Goal: Task Accomplishment & Management: Use online tool/utility

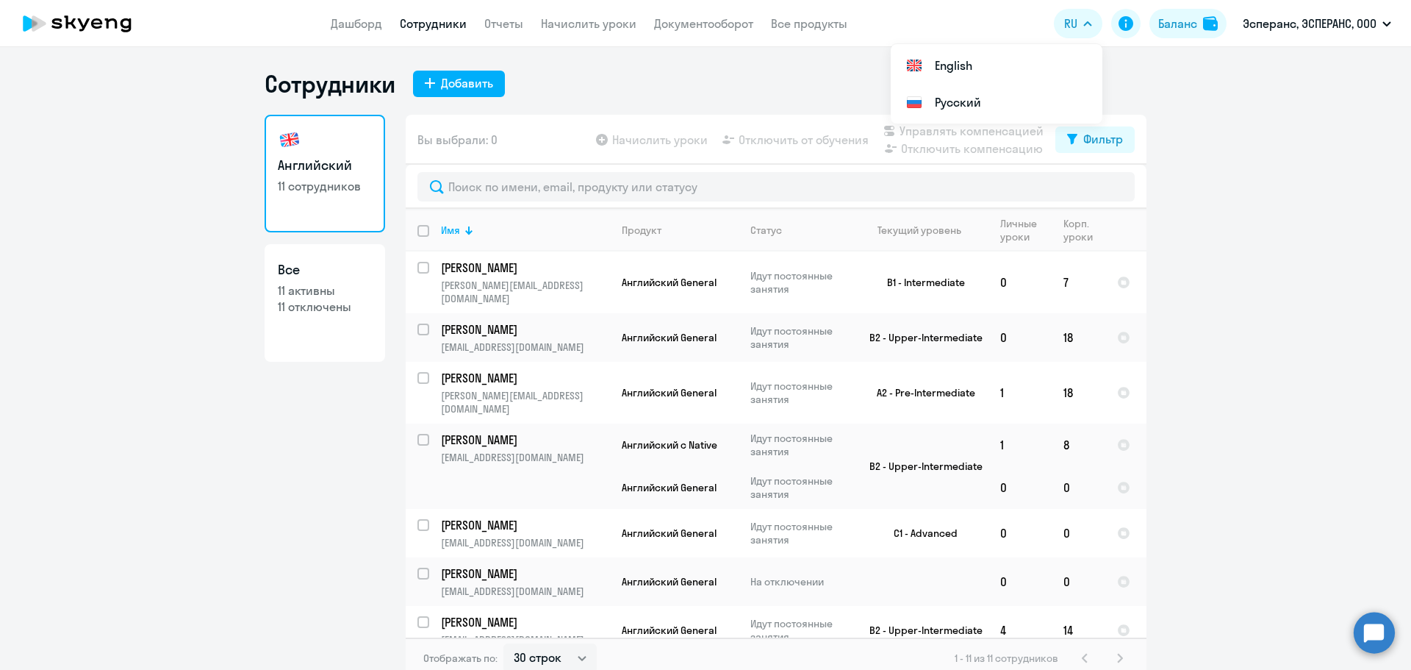
select select "30"
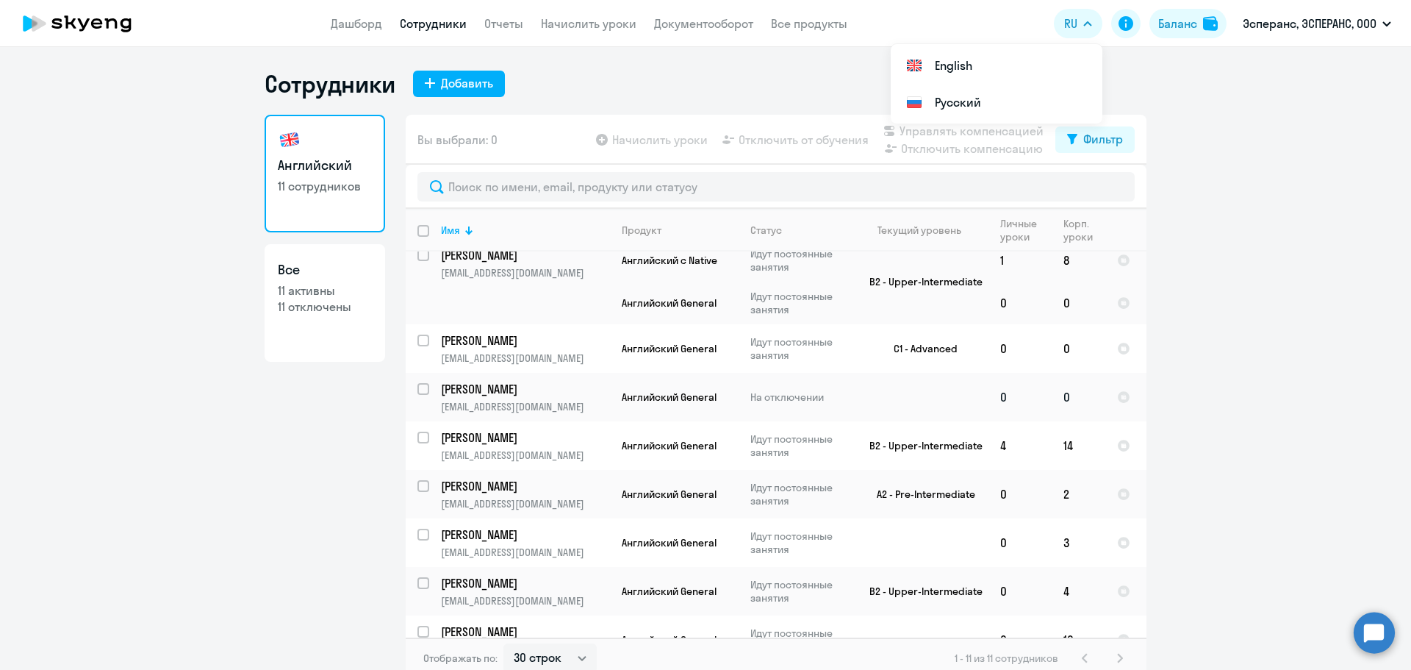
scroll to position [9, 0]
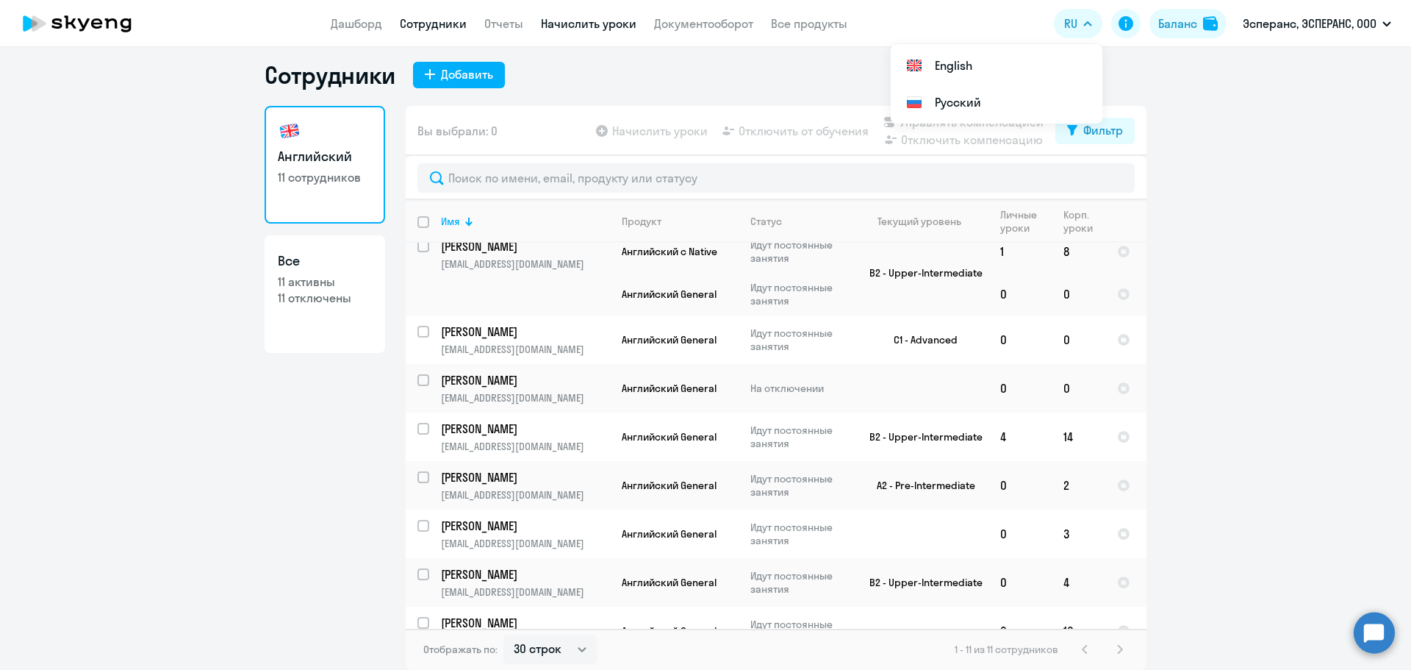
click at [590, 16] on link "Начислить уроки" at bounding box center [589, 23] width 96 height 15
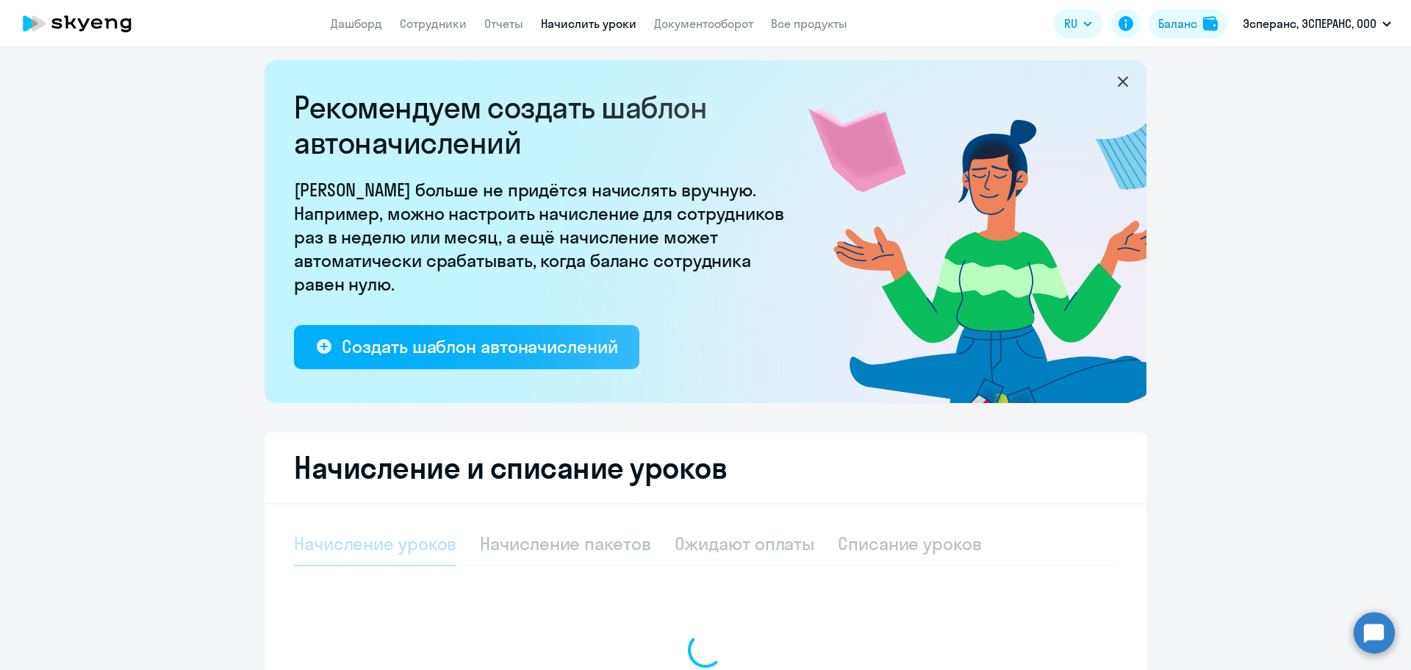
select select "10"
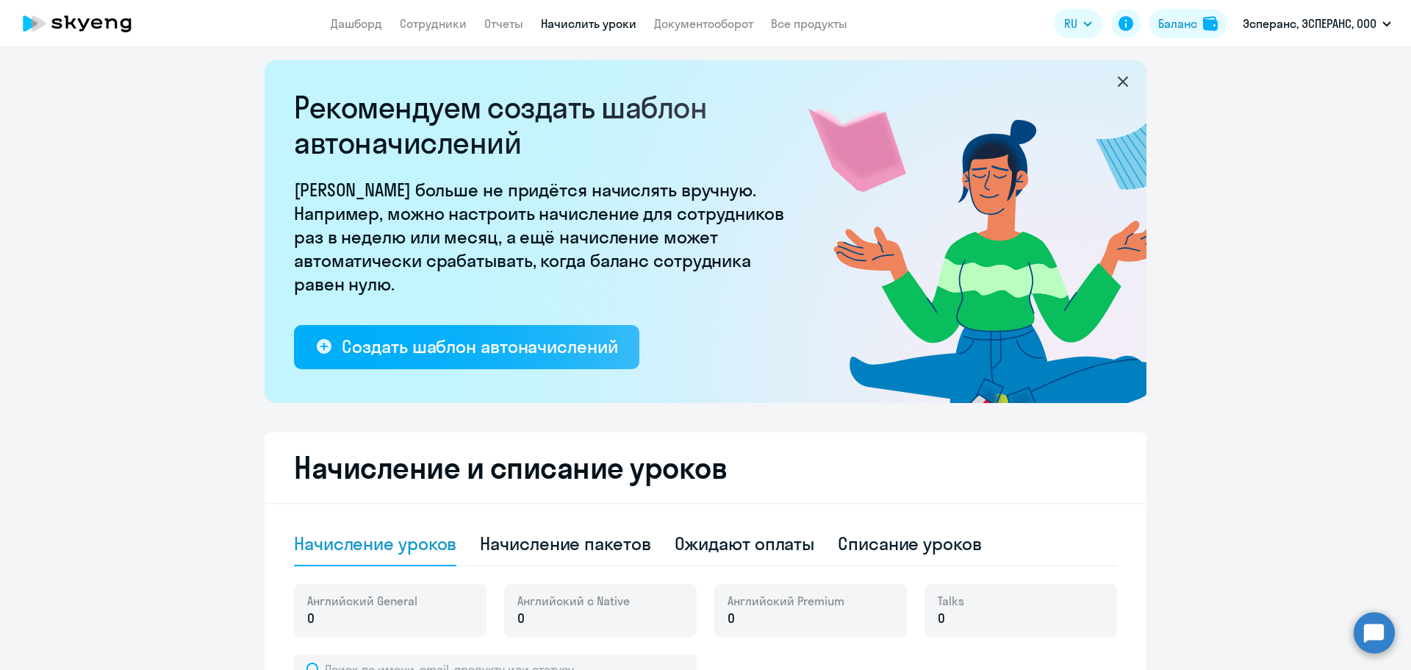
scroll to position [156, 0]
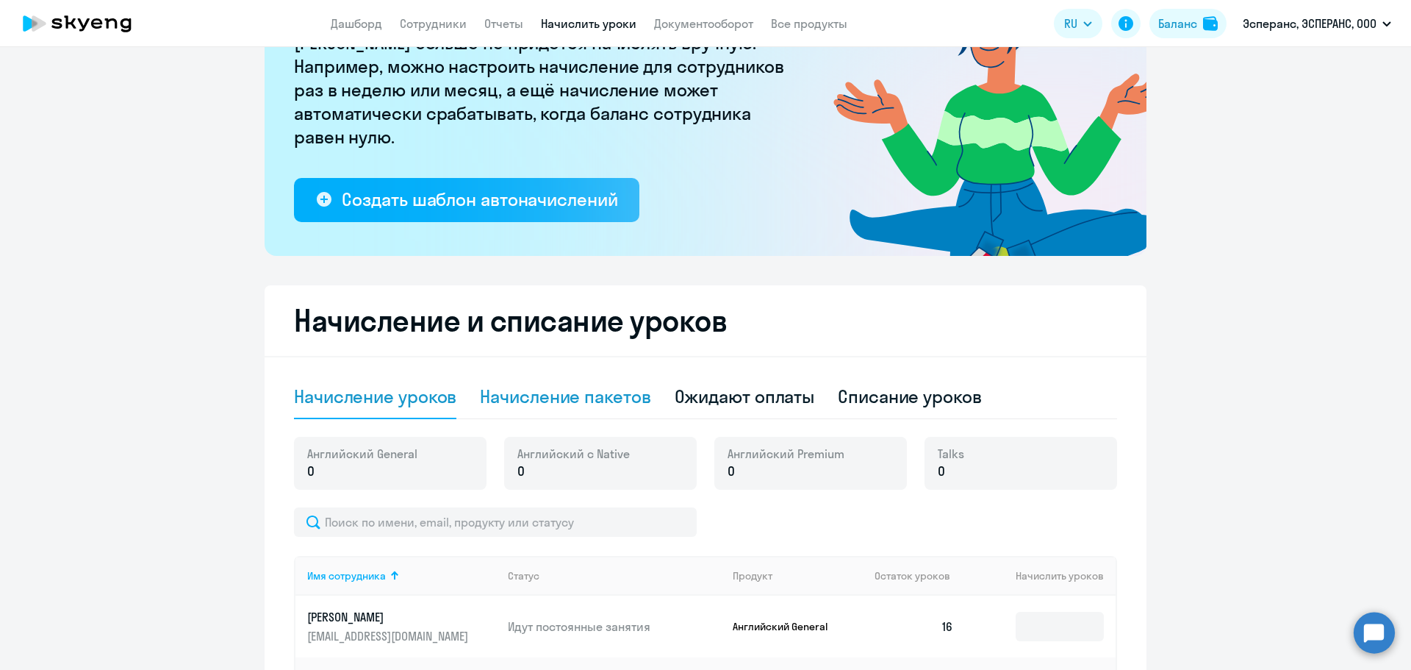
click at [616, 403] on div "Начисление пакетов" at bounding box center [565, 396] width 171 height 24
select select "10"
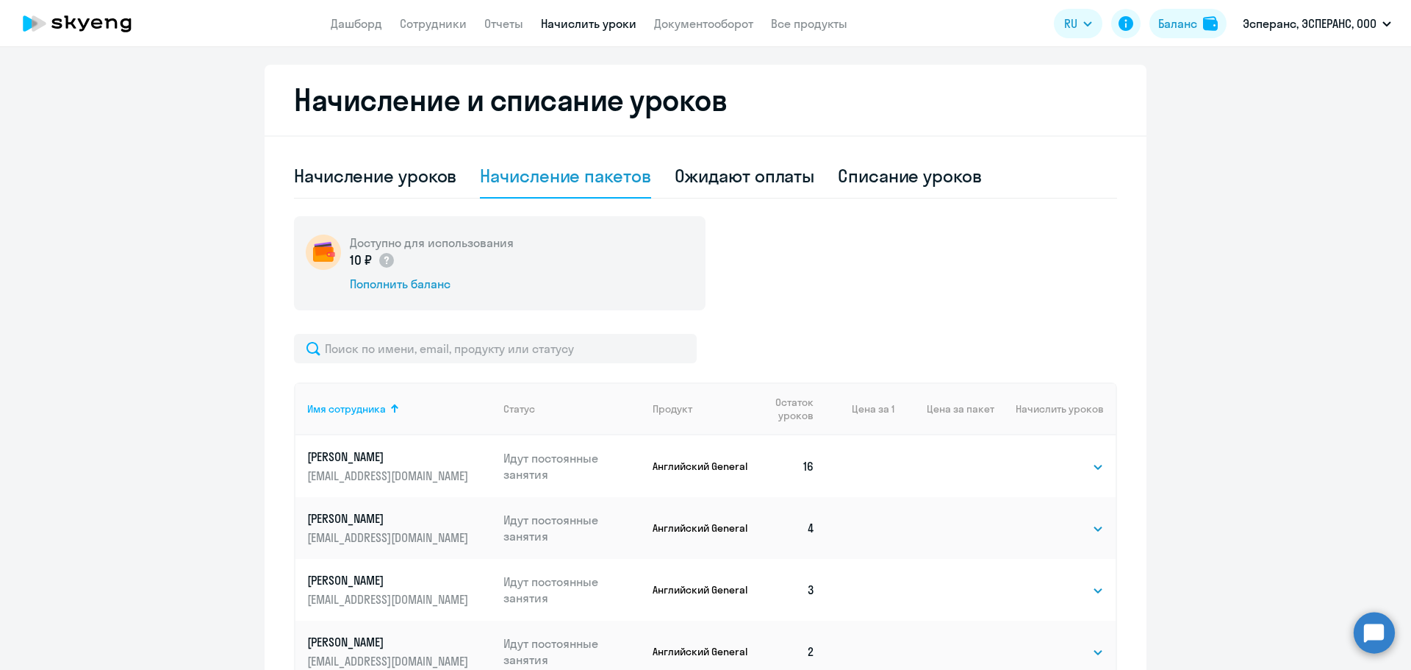
scroll to position [523, 0]
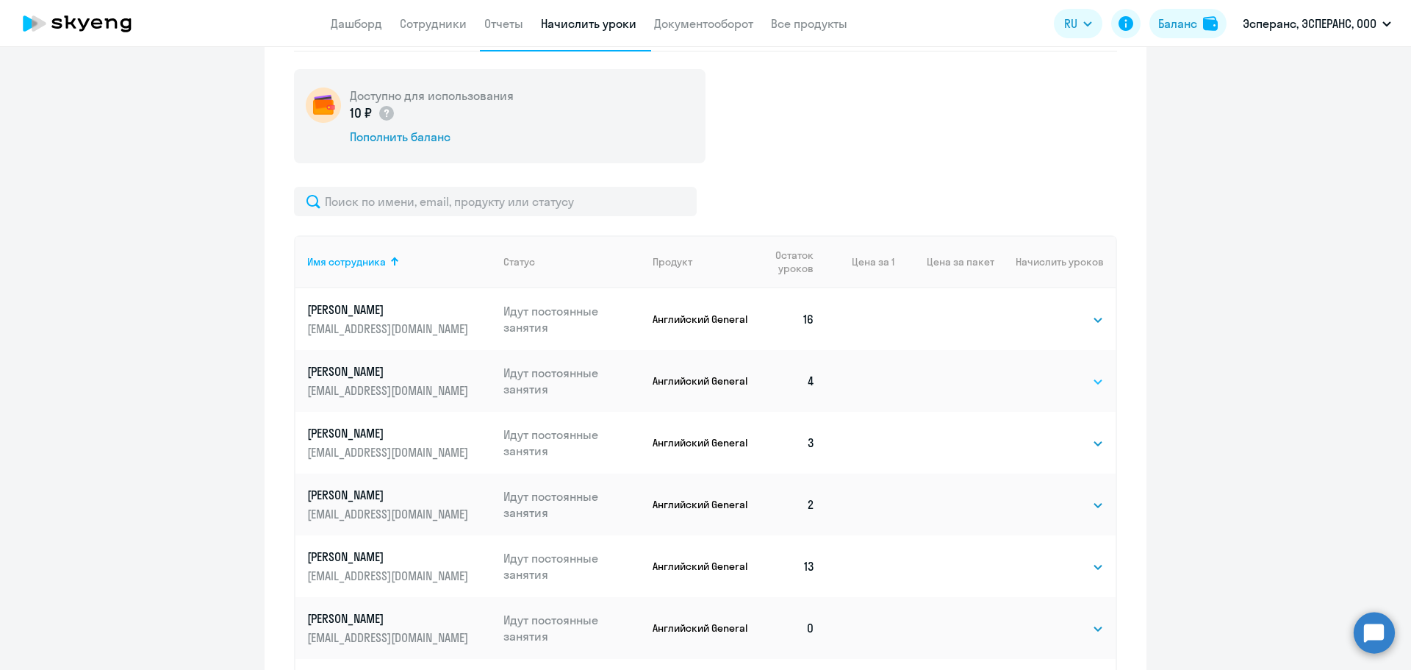
click at [1091, 383] on select "Выбрать 4 8 16 32 64 96 128" at bounding box center [1074, 382] width 60 height 18
select select "16"
click at [1044, 373] on select "Выбрать 4 8 16 32 64 96 128" at bounding box center [1074, 382] width 60 height 18
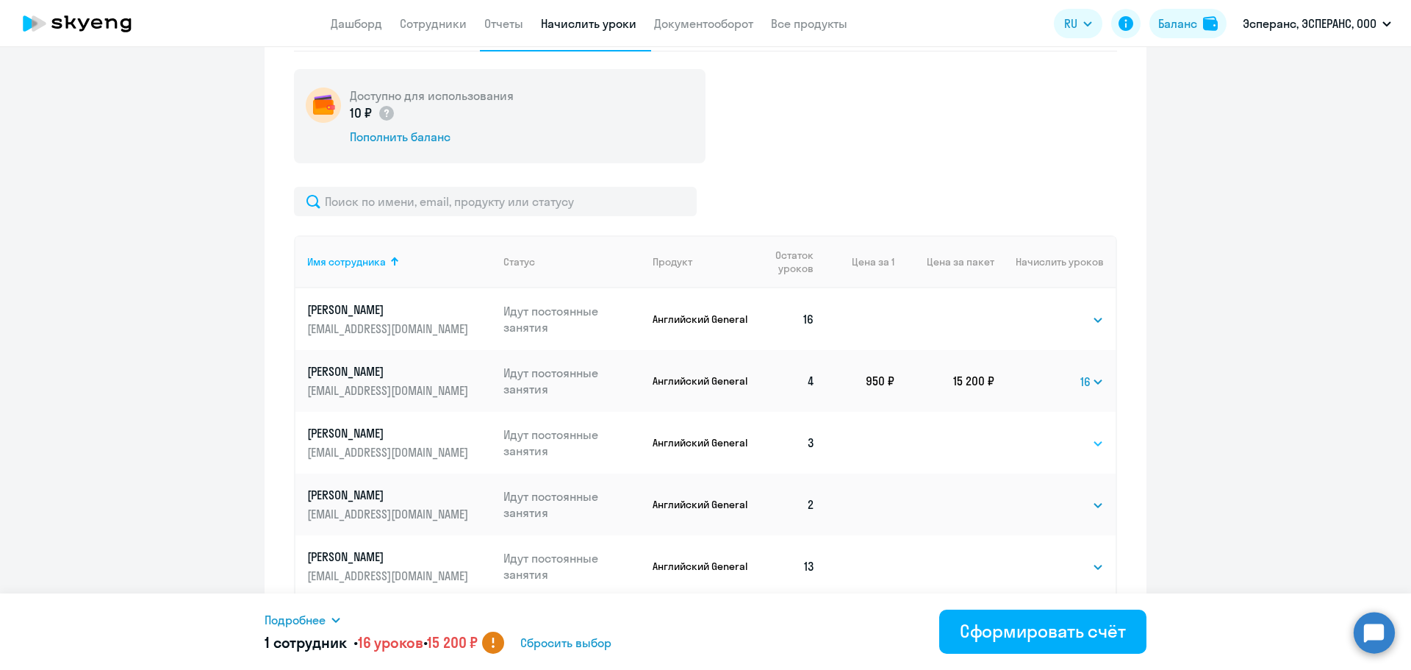
click at [1096, 444] on select "Выбрать 4 8 16 32 64 96 128" at bounding box center [1074, 443] width 60 height 18
select select "16"
click at [1044, 434] on select "Выбрать 4 8 16 32 64 96 128" at bounding box center [1074, 443] width 60 height 18
click at [1090, 503] on select "Выбрать 4 8 16 32 64 96 128" at bounding box center [1074, 505] width 60 height 18
click at [1044, 496] on select "Выбрать 4 8 16 32 64 96 128" at bounding box center [1074, 505] width 60 height 18
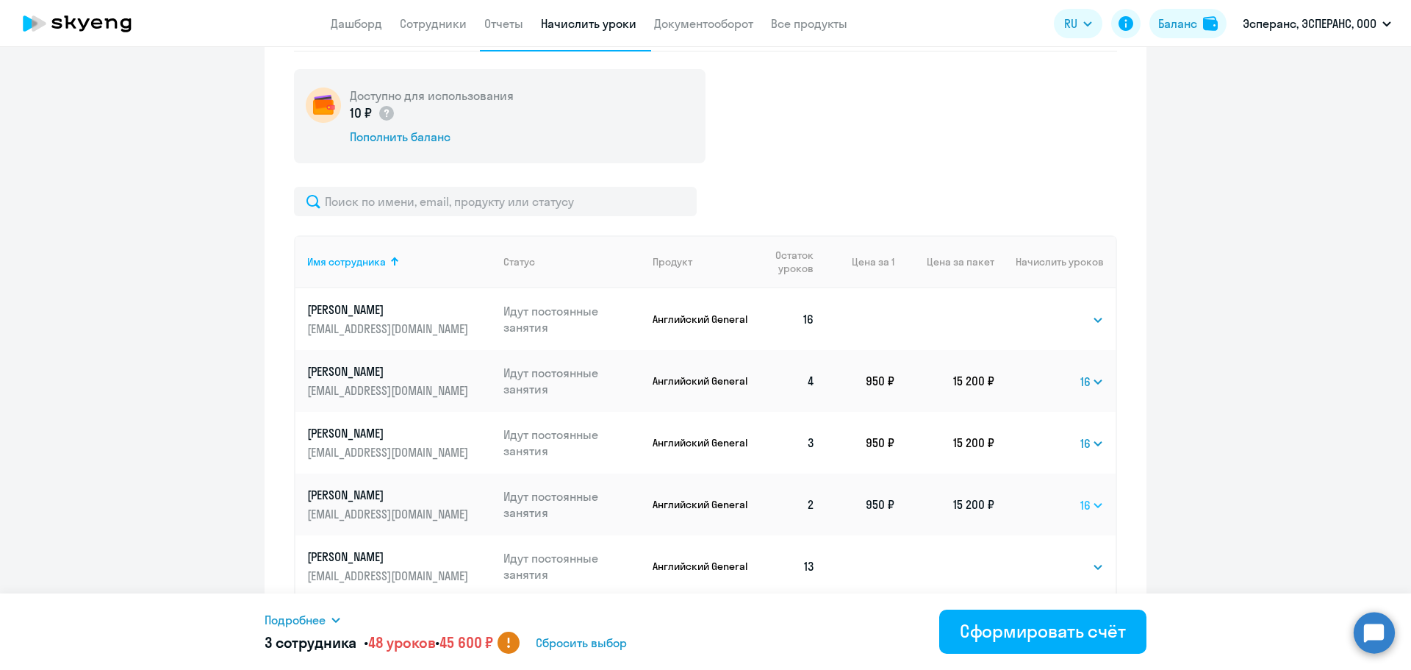
click at [1092, 502] on select "Выбрать 4 8 16 32 64 96 128" at bounding box center [1092, 505] width 24 height 18
click at [1080, 496] on select "Выбрать 4 8 16 32 64 96 128" at bounding box center [1092, 505] width 24 height 18
click at [1091, 504] on select "Выбрать 4 8 16 32 64 96 128" at bounding box center [1091, 505] width 25 height 18
select select "16"
click at [1079, 496] on select "Выбрать 4 8 16 32 64 96 128" at bounding box center [1091, 505] width 25 height 18
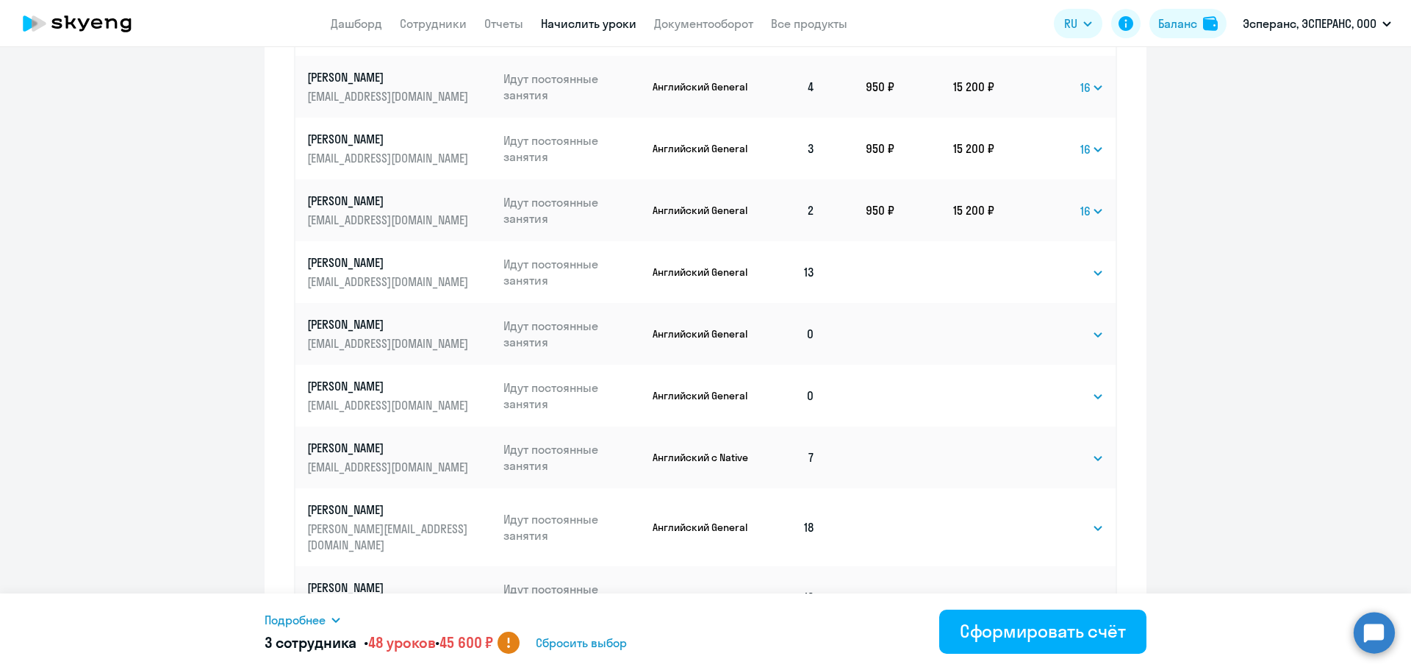
scroll to position [883, 0]
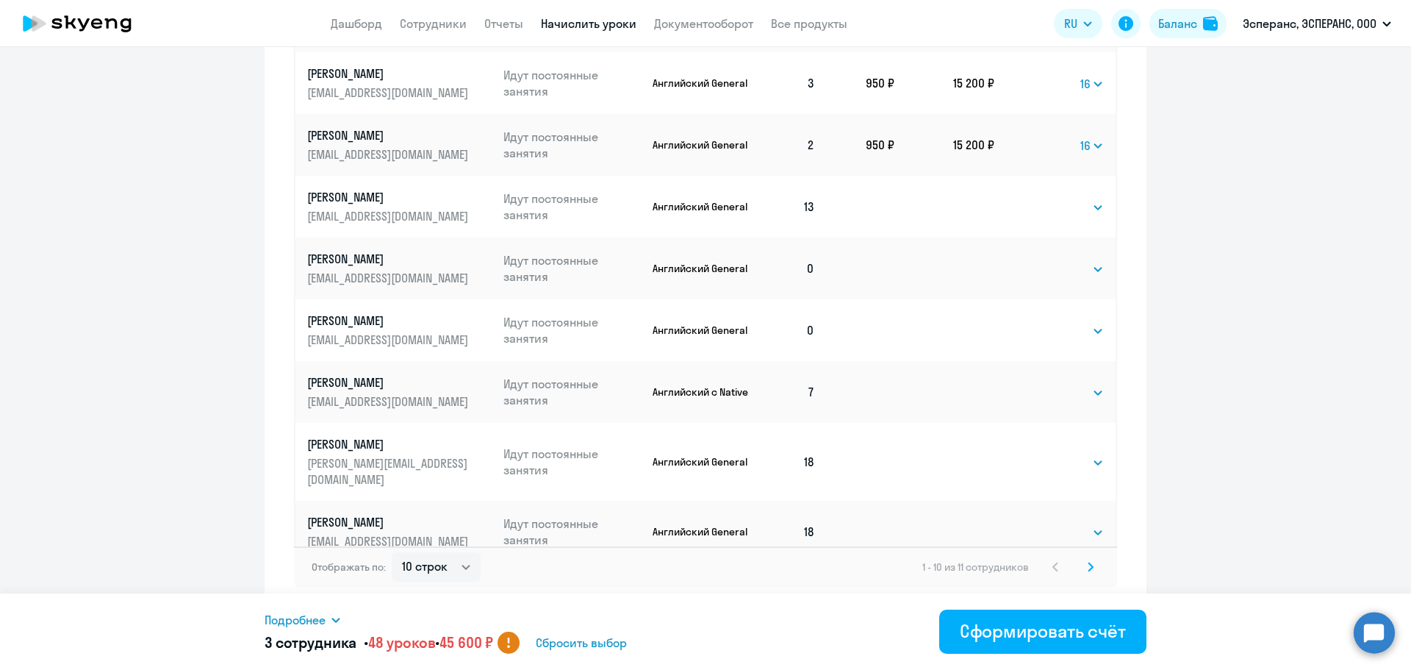
click at [1088, 564] on icon at bounding box center [1091, 567] width 6 height 10
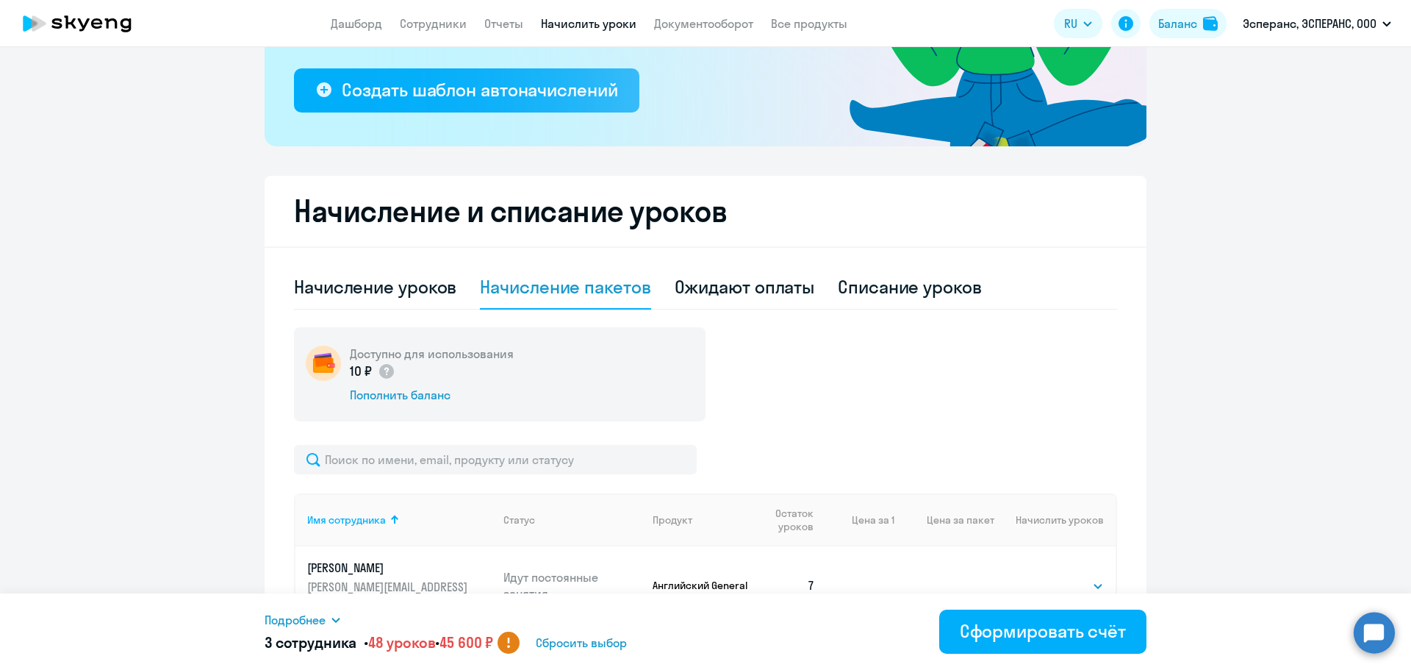
scroll to position [433, 0]
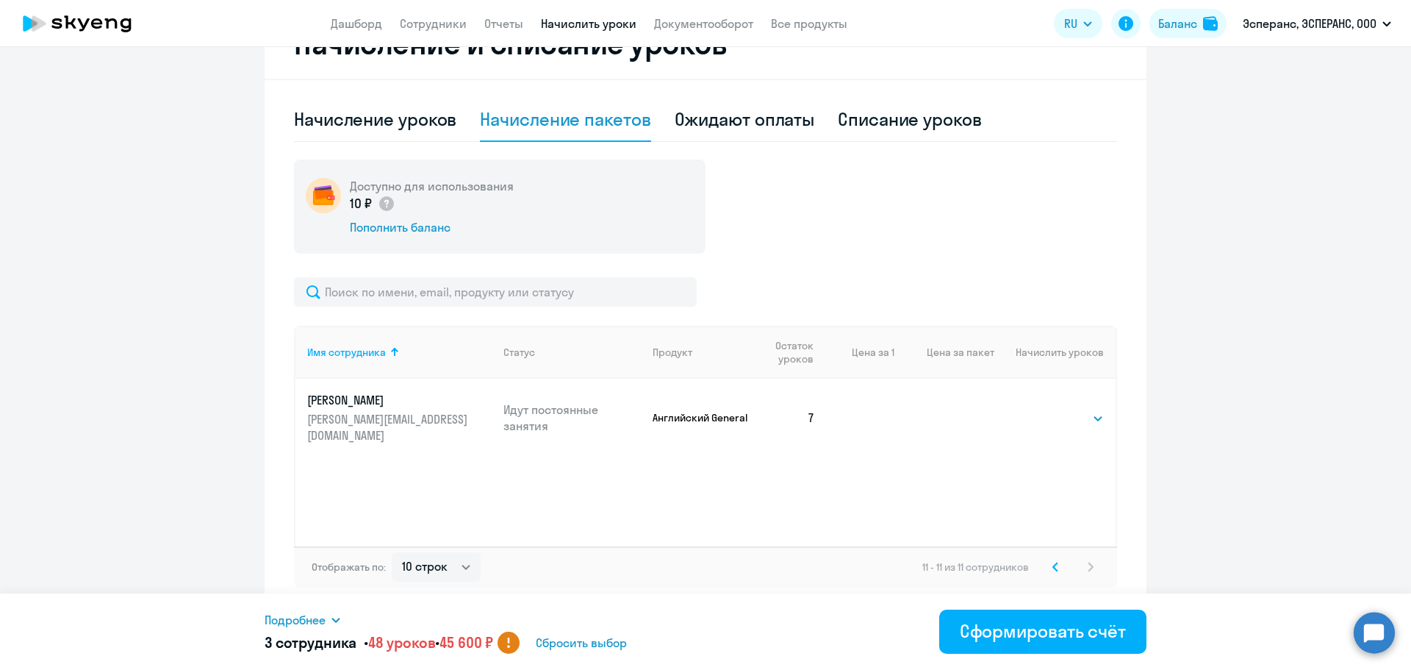
click at [1052, 564] on icon at bounding box center [1055, 567] width 6 height 10
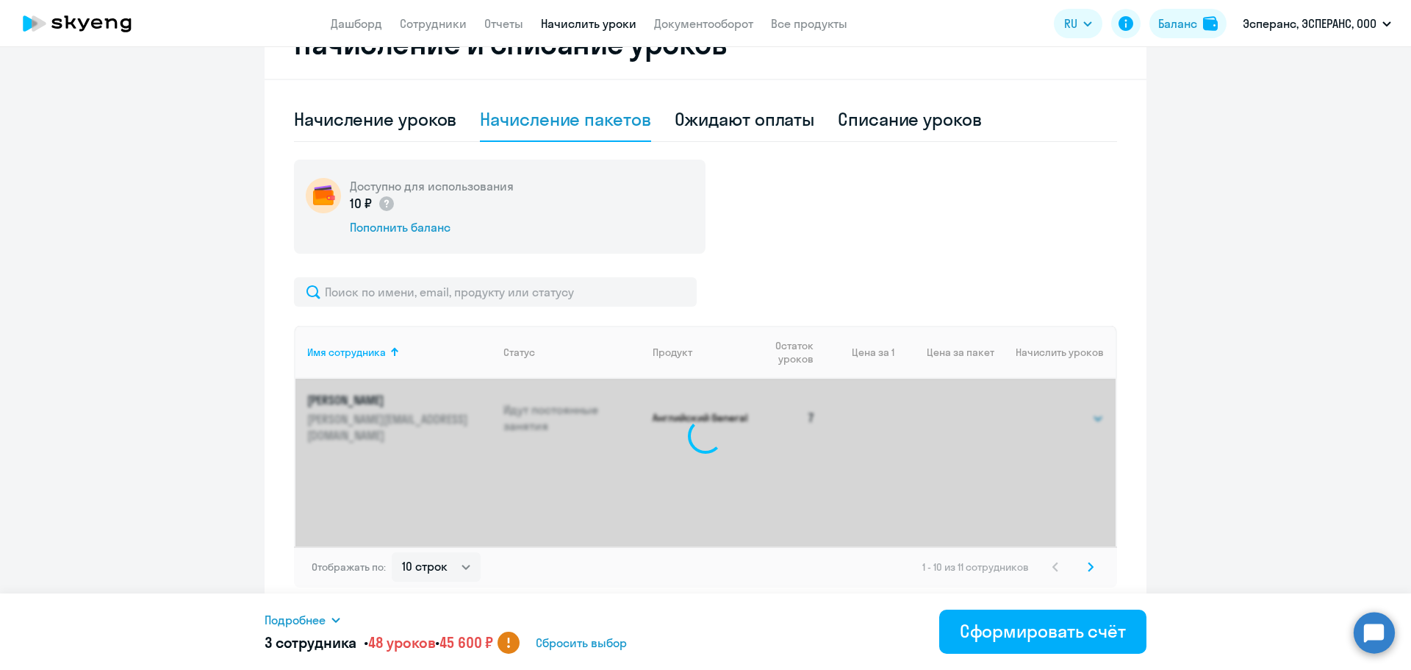
select select "16"
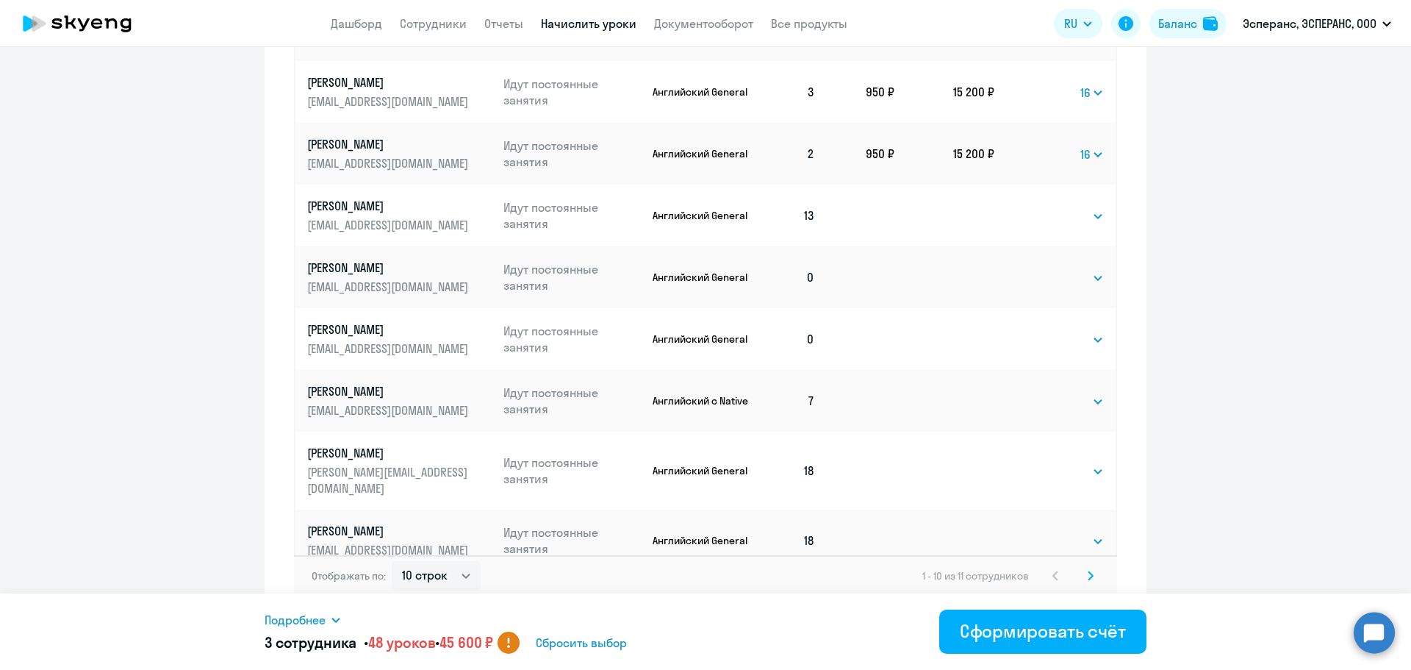
scroll to position [883, 0]
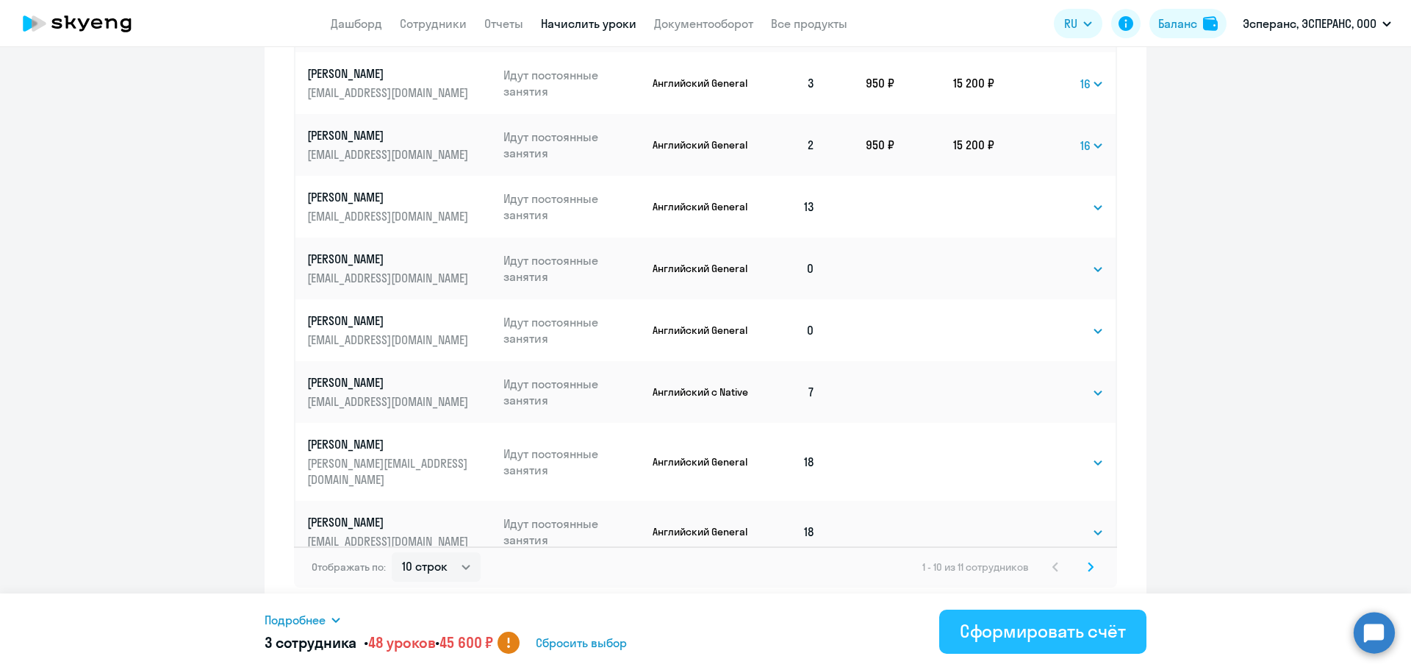
click at [994, 620] on div "Сформировать счёт" at bounding box center [1043, 631] width 166 height 24
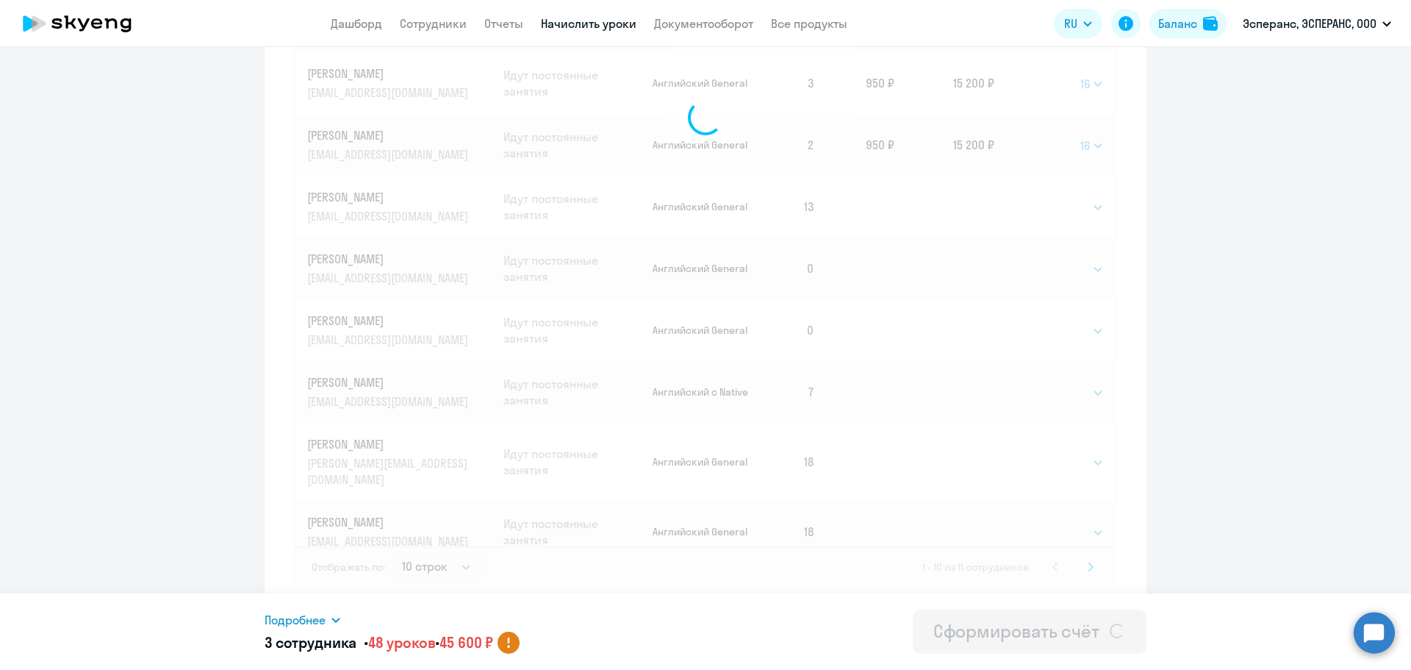
select select
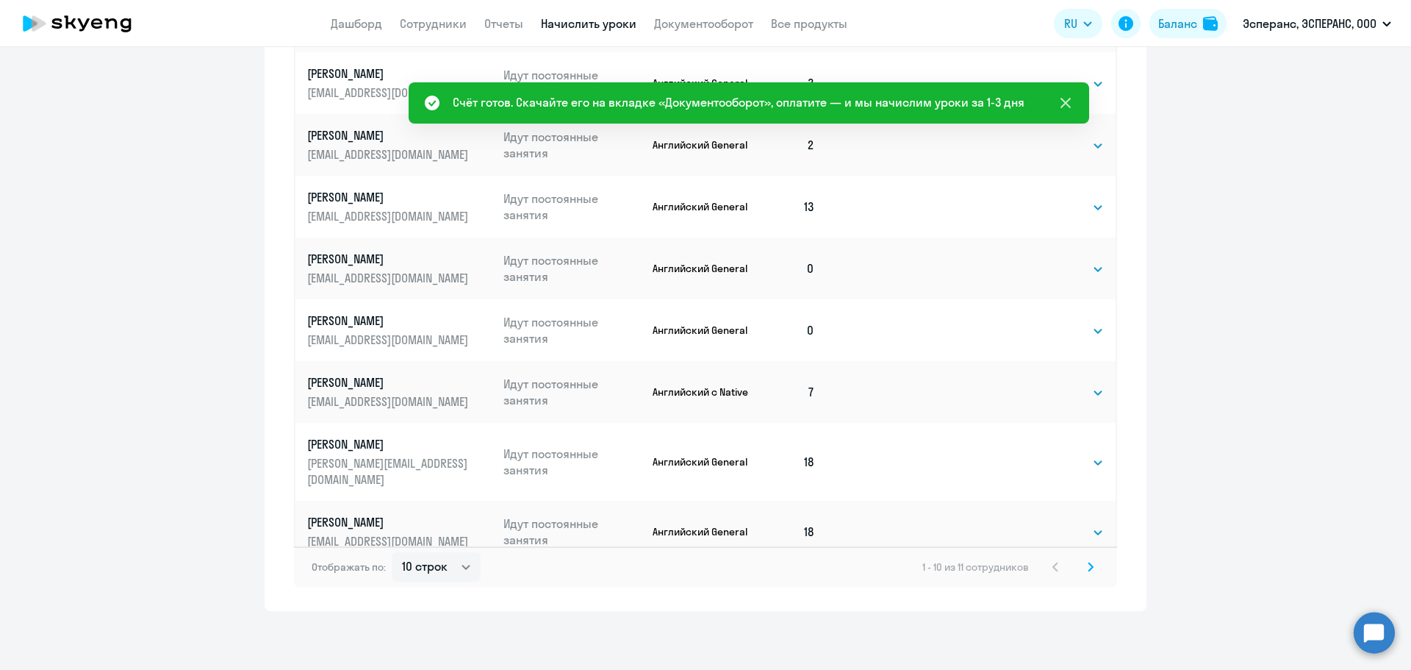
click at [1063, 104] on icon at bounding box center [1066, 103] width 18 height 18
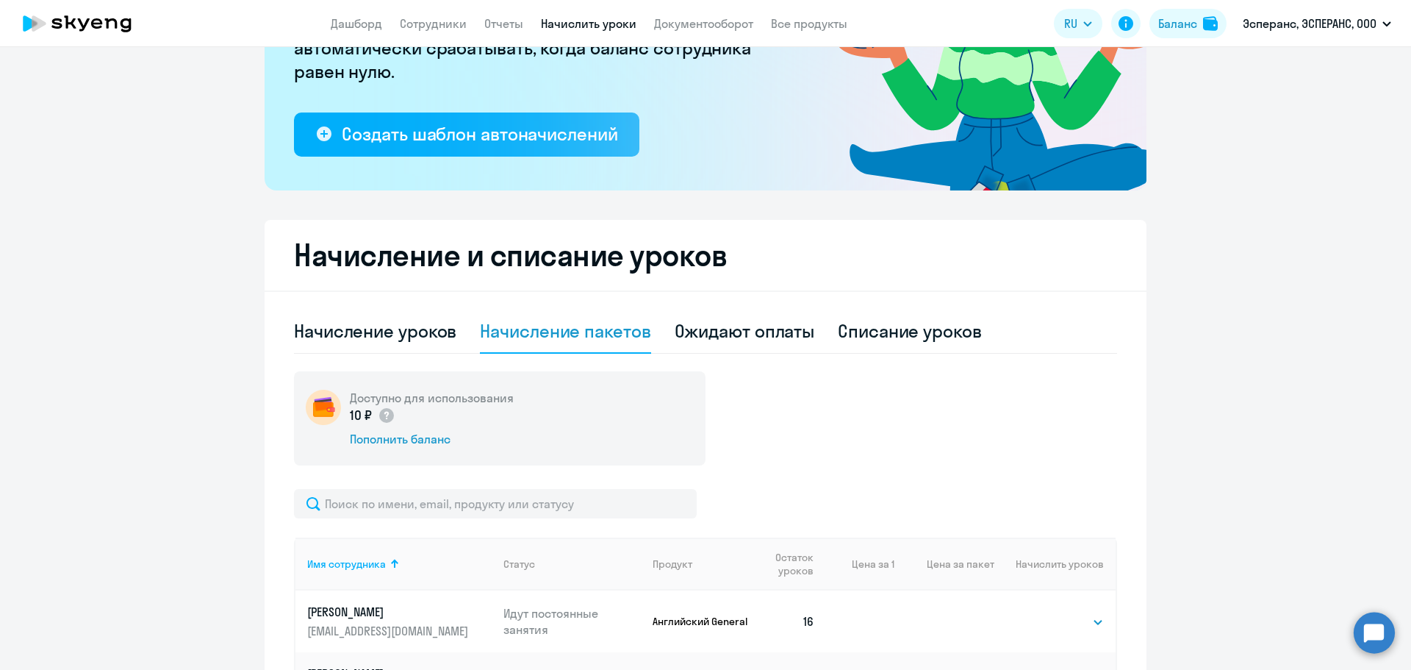
scroll to position [0, 0]
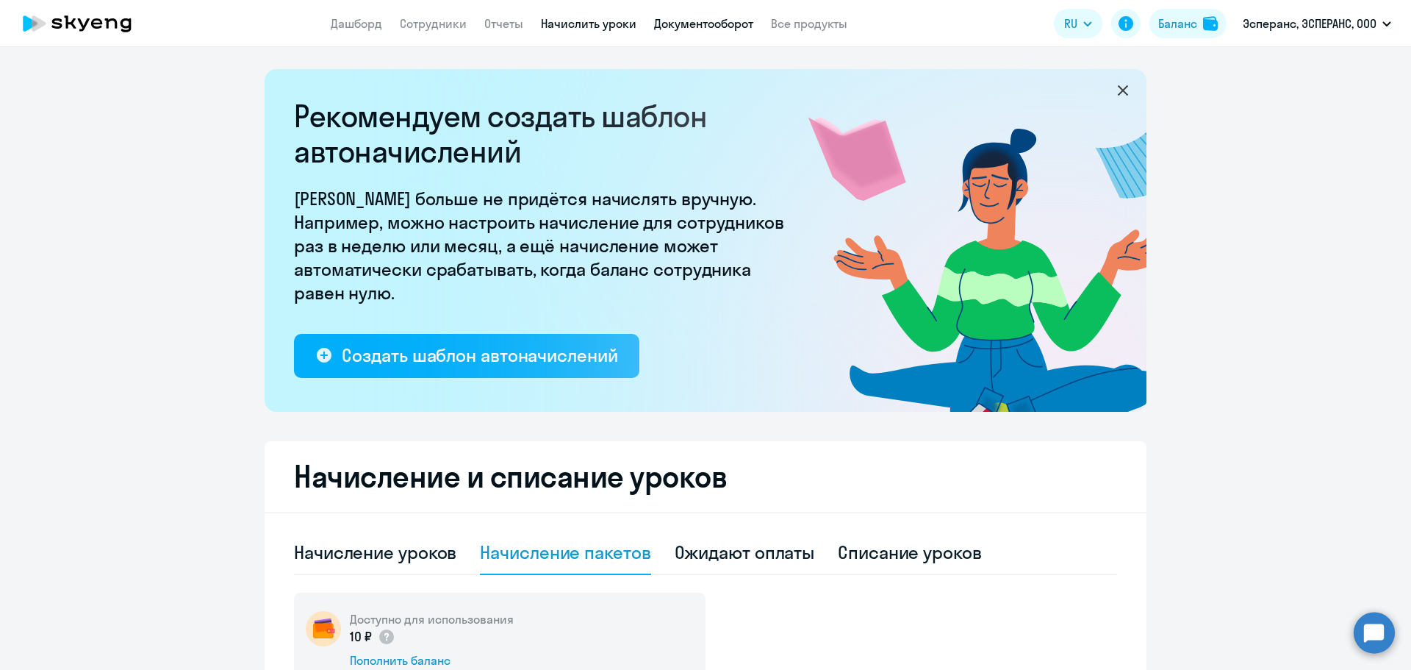
click at [742, 24] on link "Документооборот" at bounding box center [703, 23] width 99 height 15
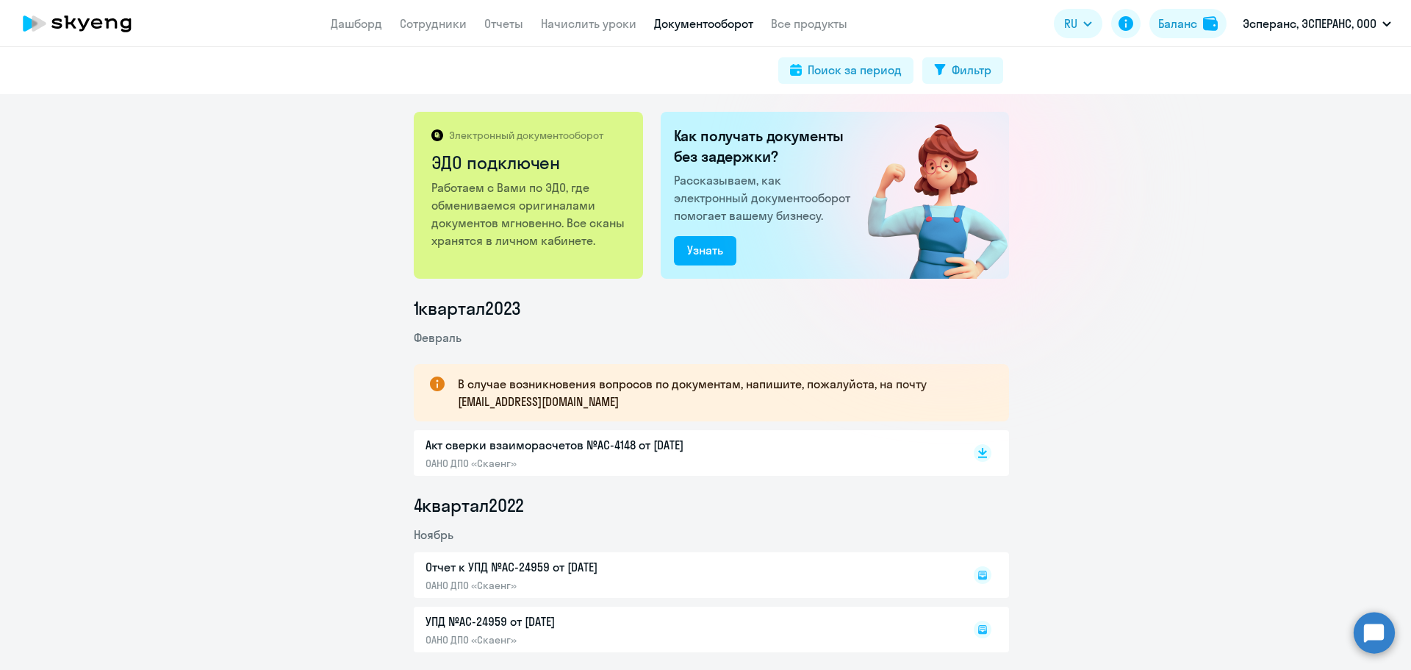
click at [1316, 15] on p "Эсперанс, ЭСПЕРАНС, ООО" at bounding box center [1310, 24] width 134 height 18
click at [611, 15] on app-menu-item-link "Начислить уроки" at bounding box center [589, 24] width 96 height 18
click at [601, 26] on link "Начислить уроки" at bounding box center [589, 23] width 96 height 15
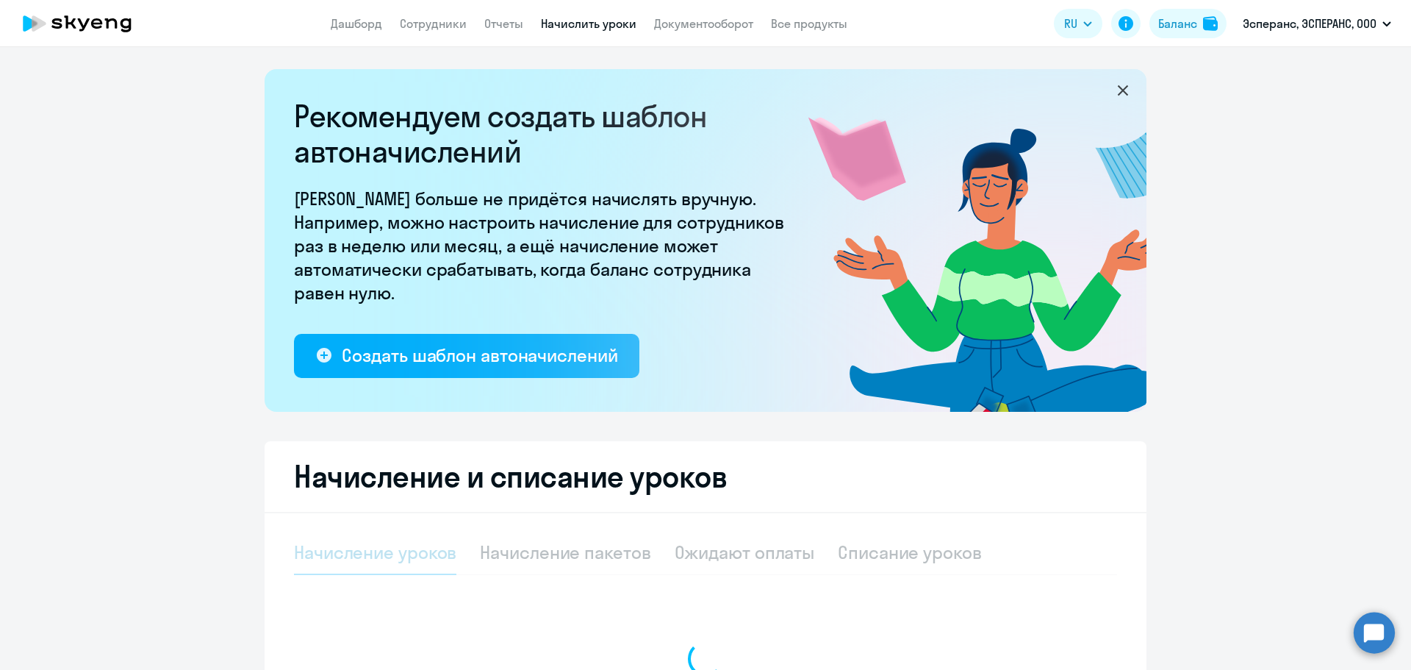
select select "10"
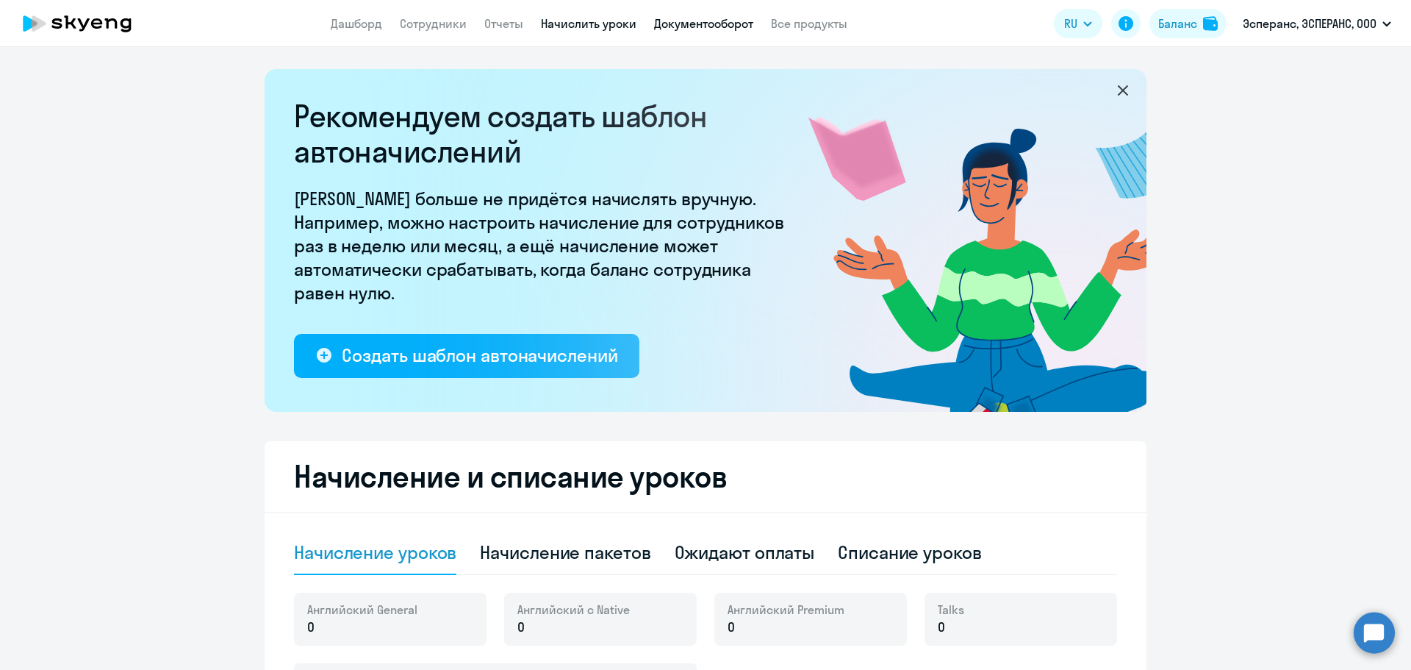
click at [668, 24] on link "Документооборот" at bounding box center [703, 23] width 99 height 15
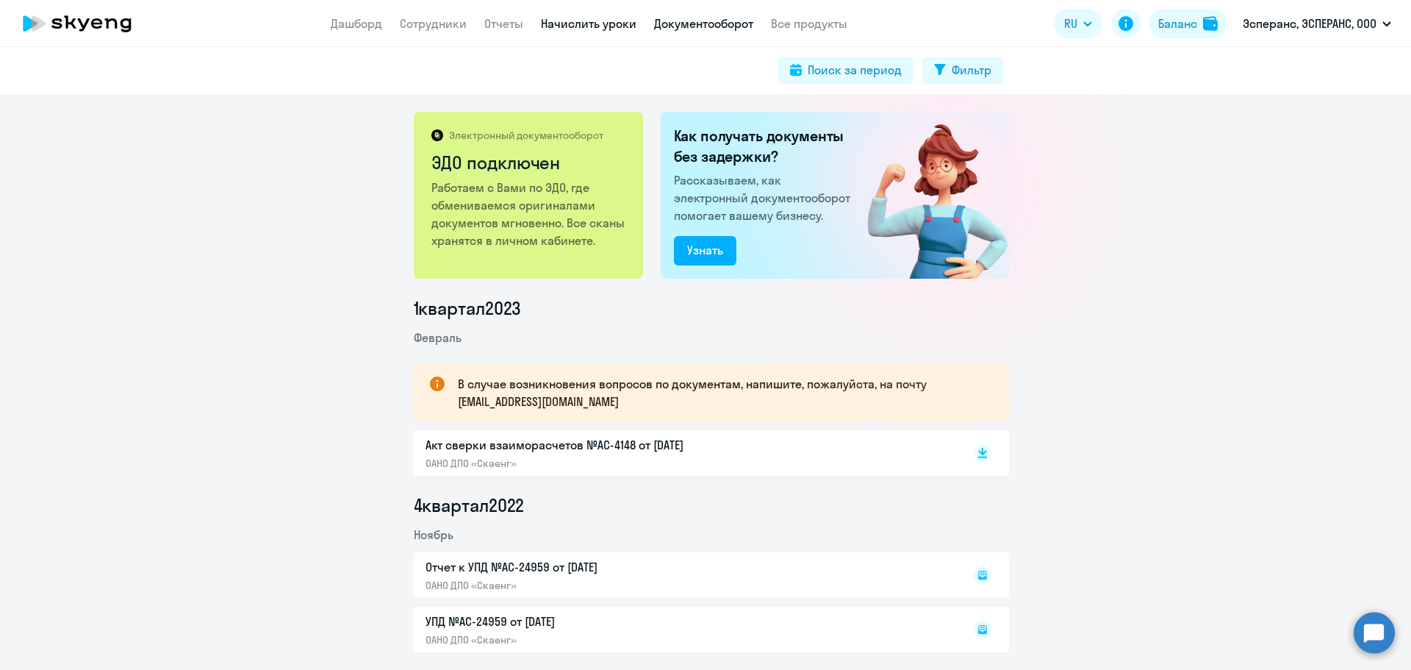
click at [562, 21] on link "Начислить уроки" at bounding box center [589, 23] width 96 height 15
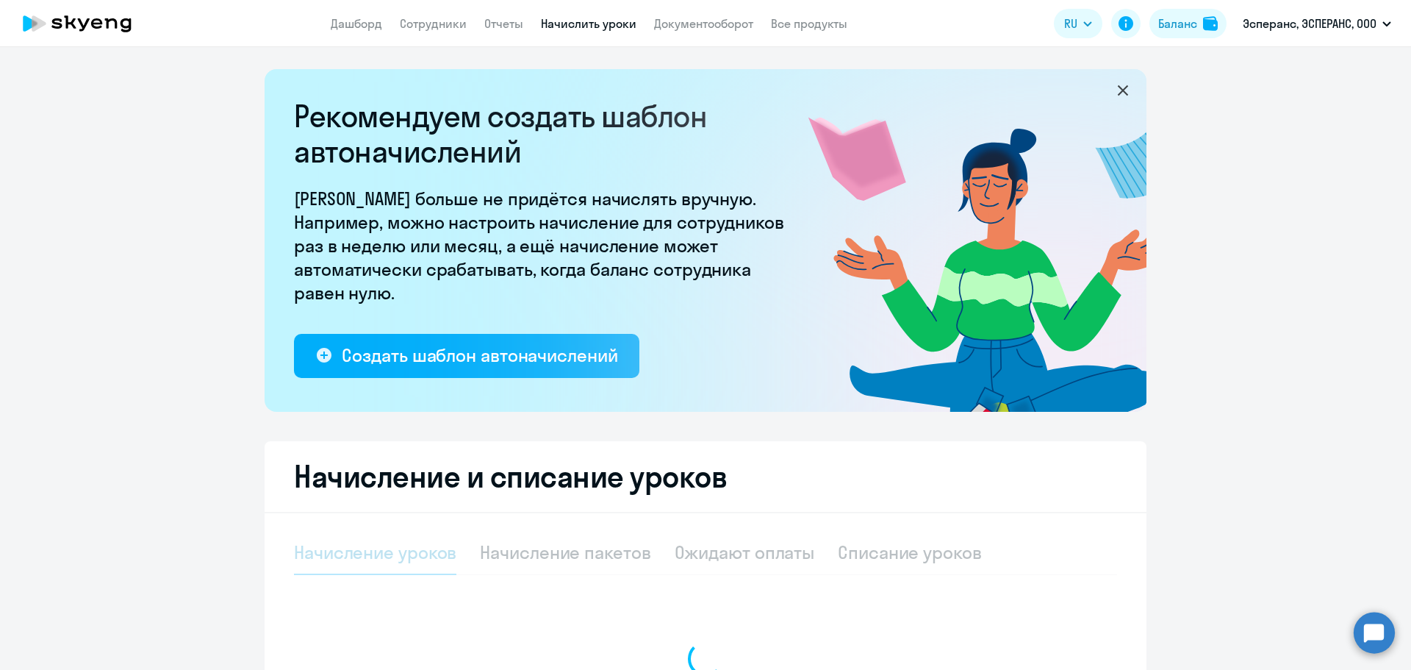
select select "10"
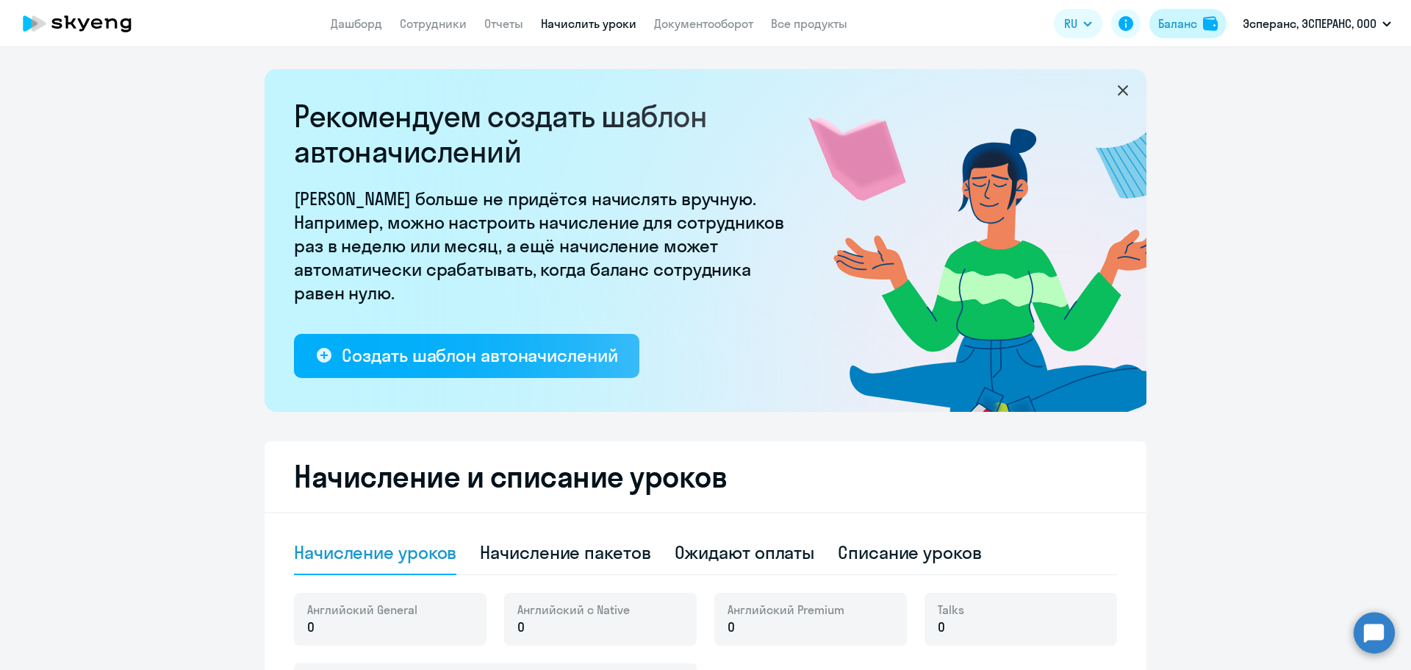
click at [1213, 26] on img at bounding box center [1210, 23] width 15 height 15
select select "english_adult_not_native_speaker"
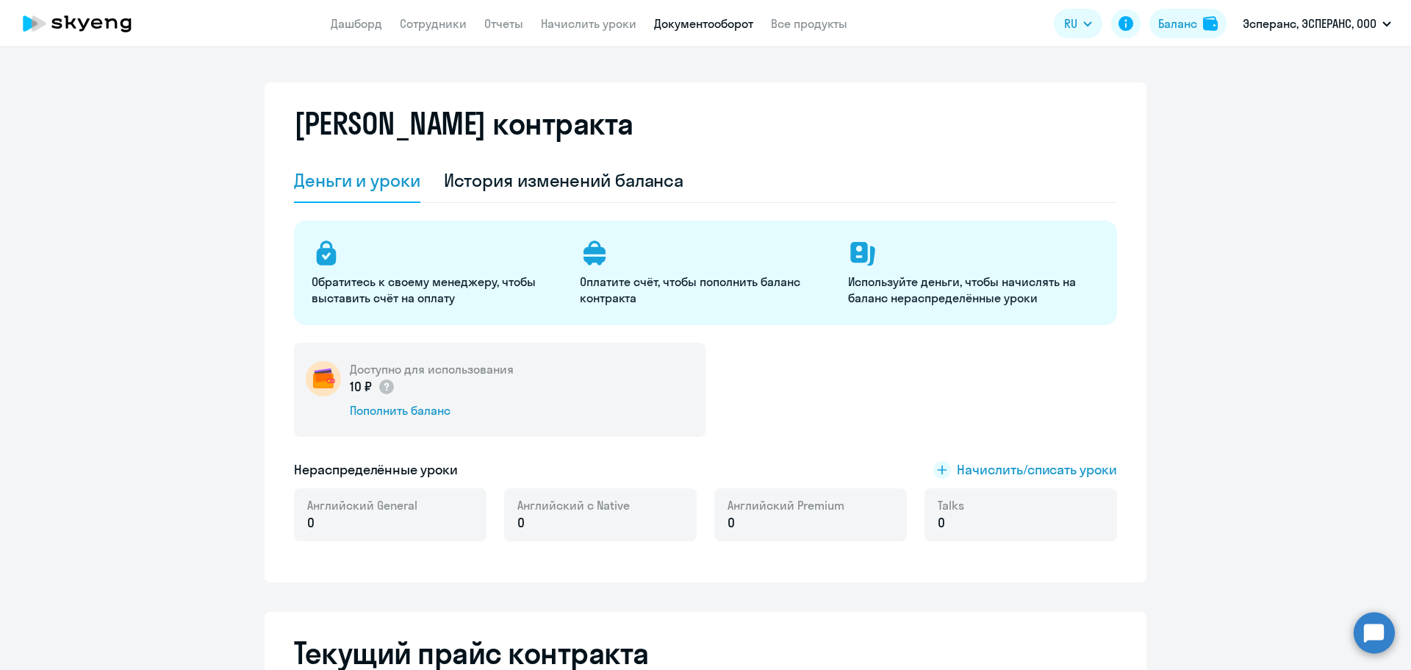
click at [743, 24] on link "Документооборот" at bounding box center [703, 23] width 99 height 15
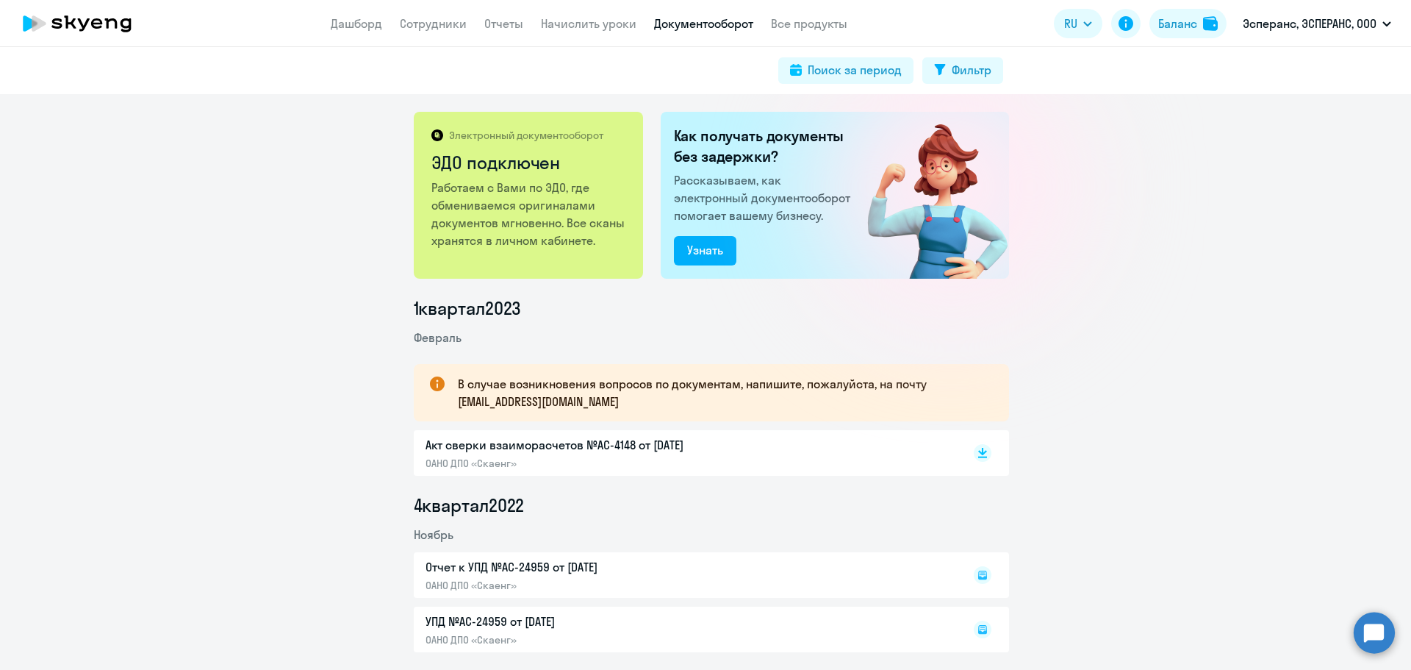
click at [1377, 623] on circle at bounding box center [1374, 631] width 41 height 41
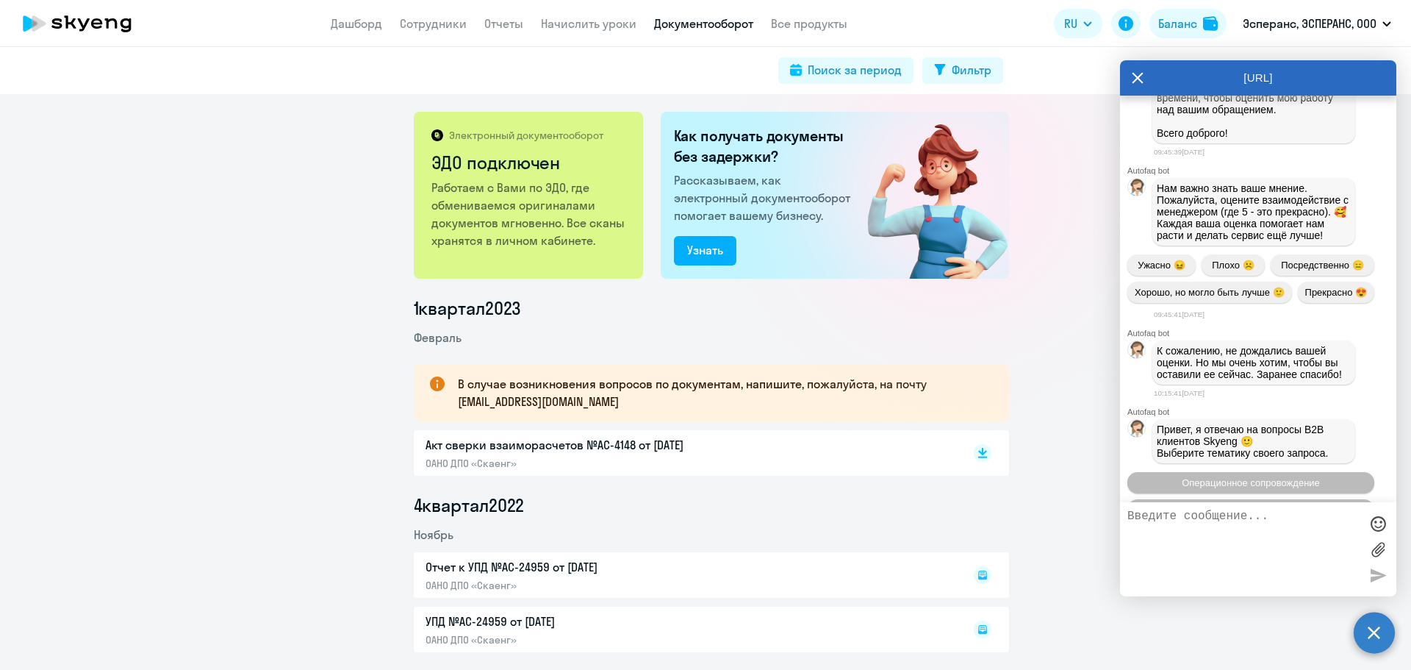
scroll to position [18516, 0]
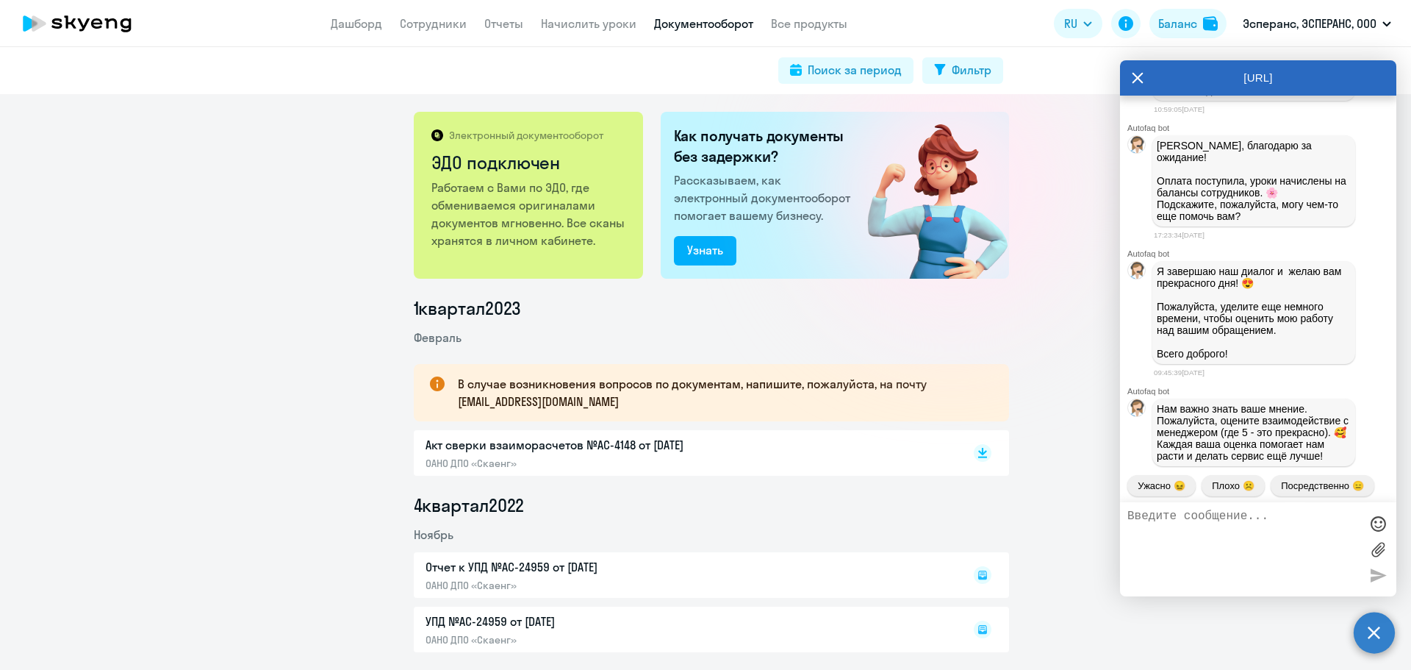
click at [1205, 524] on textarea at bounding box center [1243, 548] width 232 height 79
type textarea "Добрый день! сформировала счет через начисление пакета"
click at [609, 29] on link "Начислить уроки" at bounding box center [589, 23] width 96 height 15
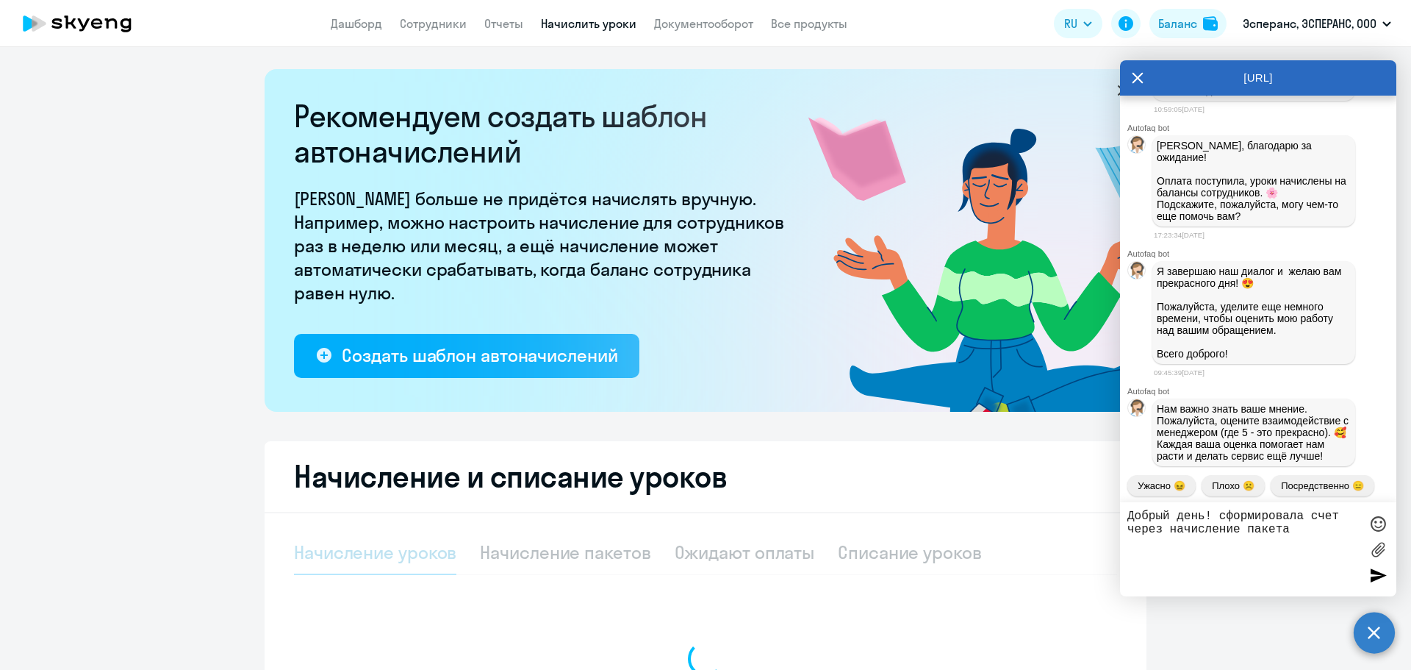
select select "10"
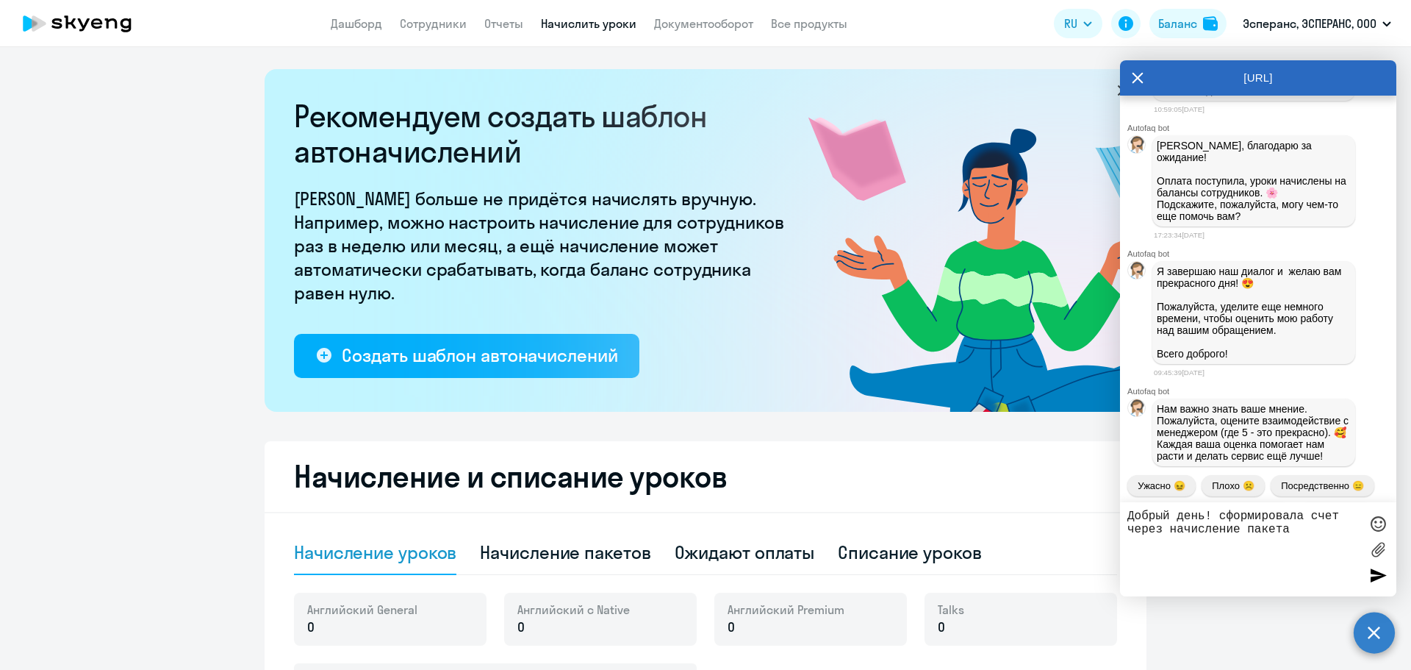
click at [1319, 531] on textarea "Добрый день! сформировала счет через начисление пакета" at bounding box center [1243, 548] width 232 height 79
drag, startPoint x: 1280, startPoint y: 531, endPoint x: 1288, endPoint y: 528, distance: 7.9
click at [1288, 528] on textarea "Добрый день! сформировала счет через начисление пакета, но, счет не появился в …" at bounding box center [1243, 548] width 232 height 79
click at [1284, 544] on textarea "Добрый день! сформировала счет через начисление пакетов, но, счет не появился в…" at bounding box center [1243, 548] width 232 height 79
type textarea "Добрый день! сформировала счет через начисление пакетов, но, счет не появился в…"
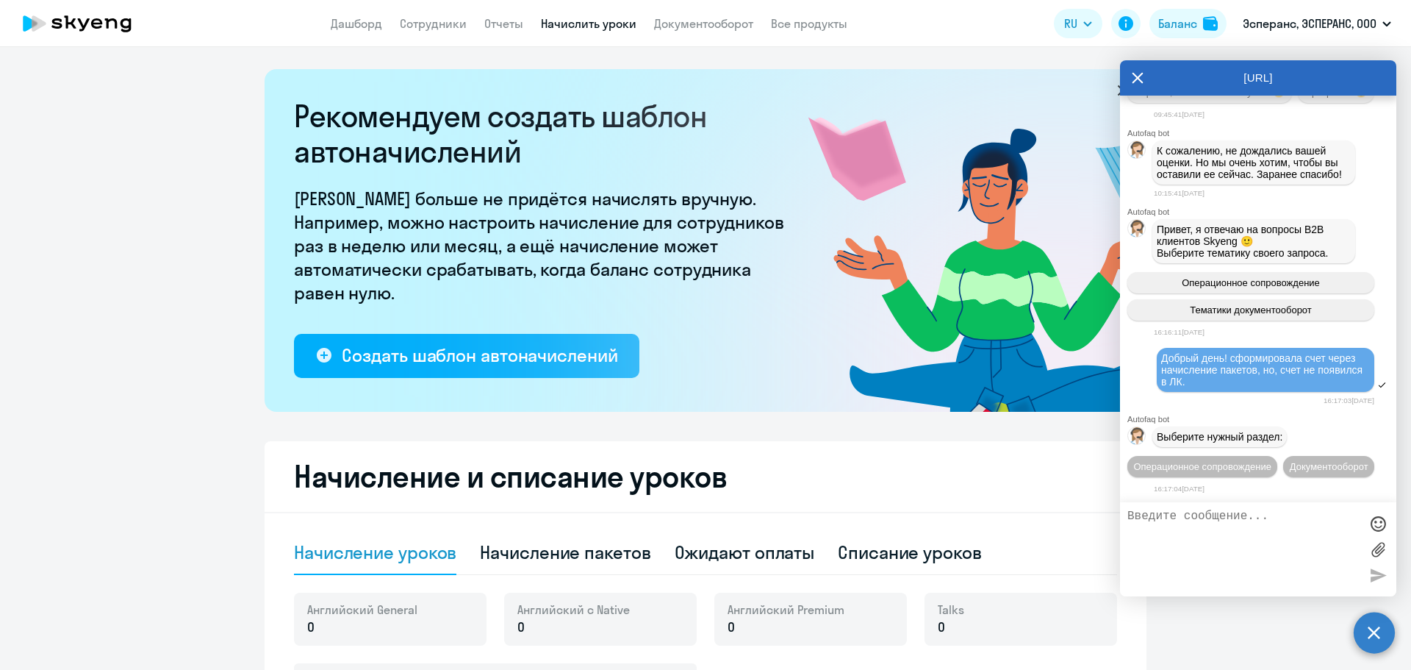
scroll to position [20022, 0]
click at [1283, 463] on button "Документооборот" at bounding box center [1328, 466] width 91 height 21
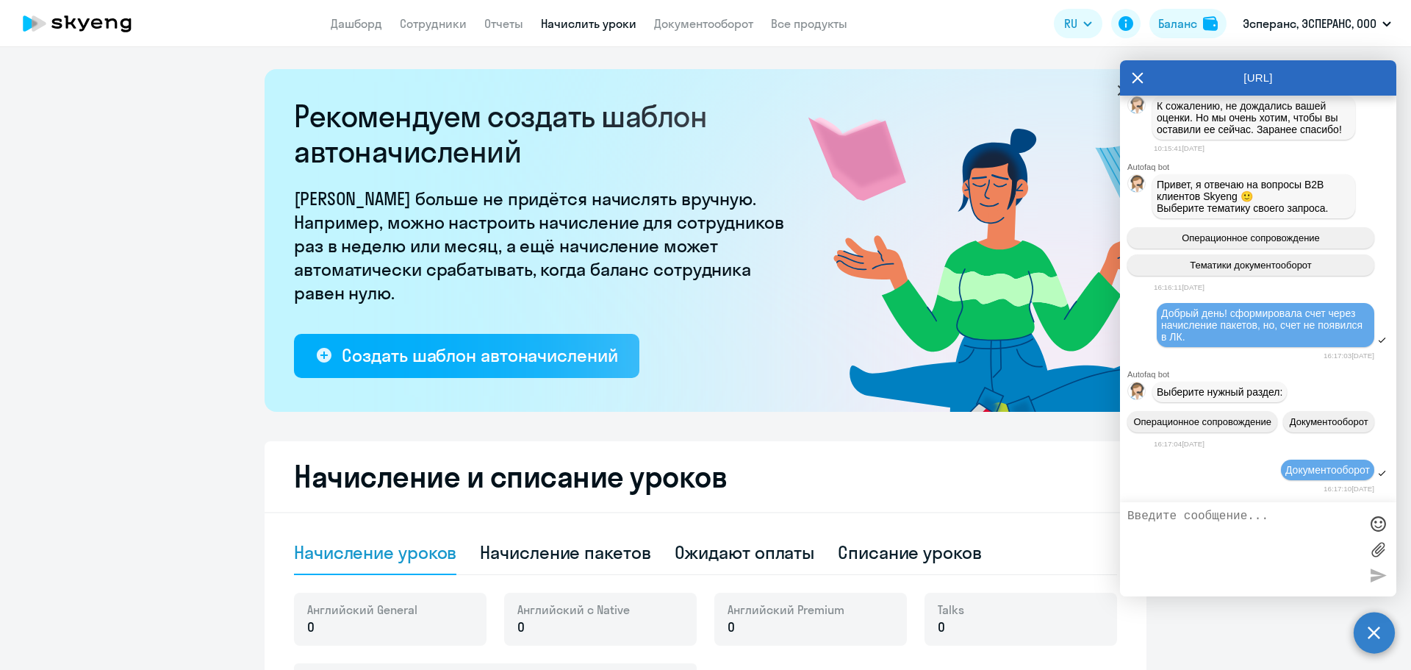
scroll to position [20264, 0]
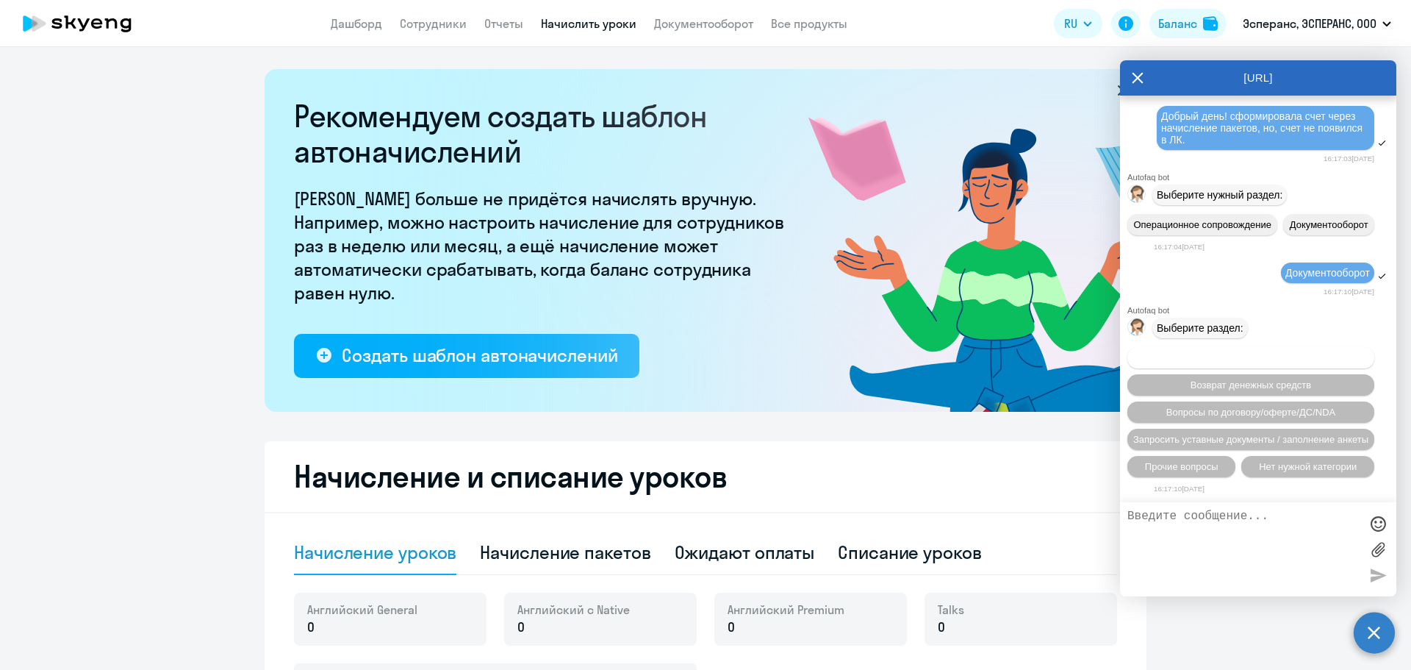
click at [1258, 354] on span "Вопросы по оформлению бух.документов" at bounding box center [1251, 357] width 186 height 11
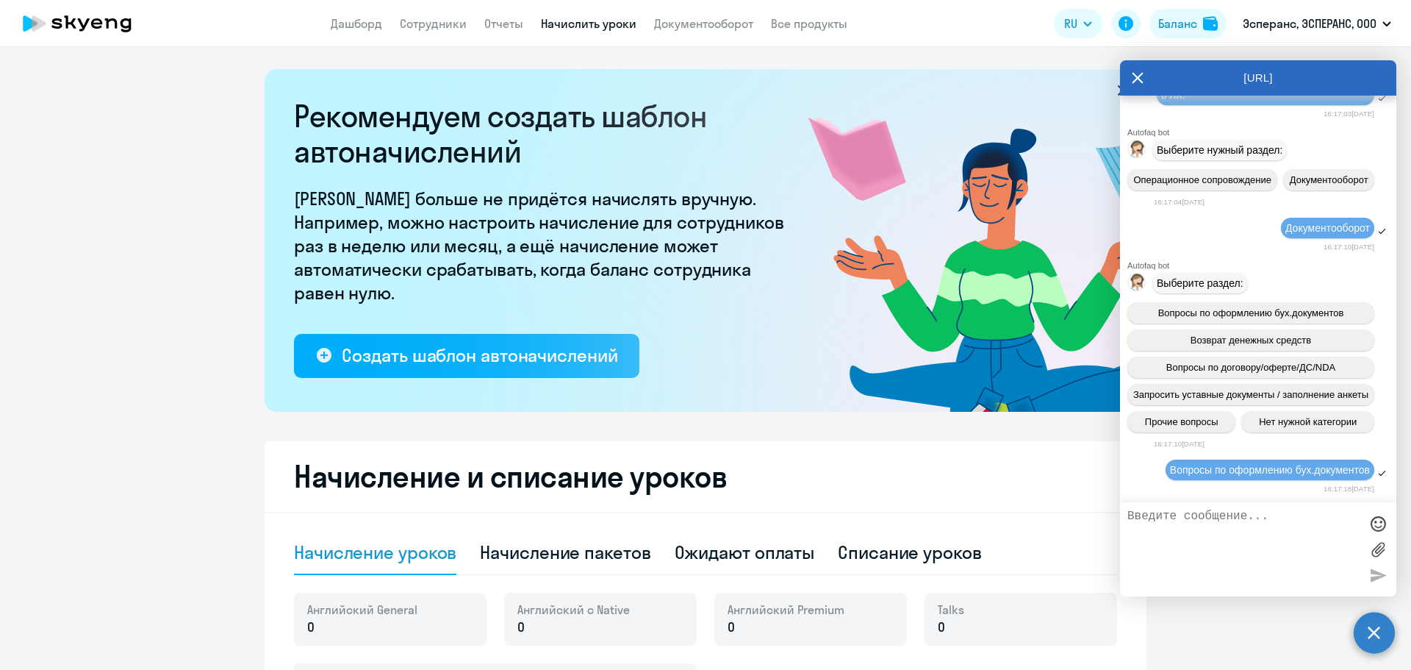
scroll to position [20446, 0]
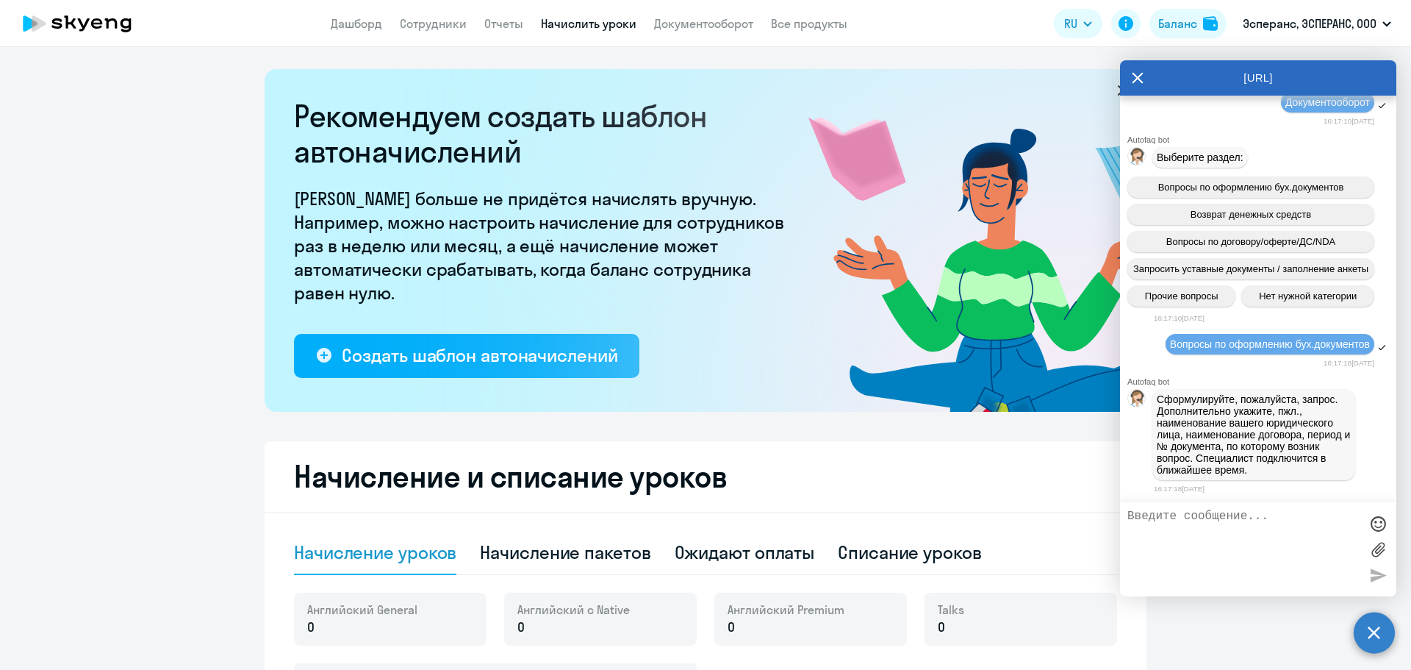
click at [1202, 524] on textarea at bounding box center [1243, 548] width 232 height 79
type textarea "Сформировала счет через начисление пакетов. Но, счет в ЛК не появился"
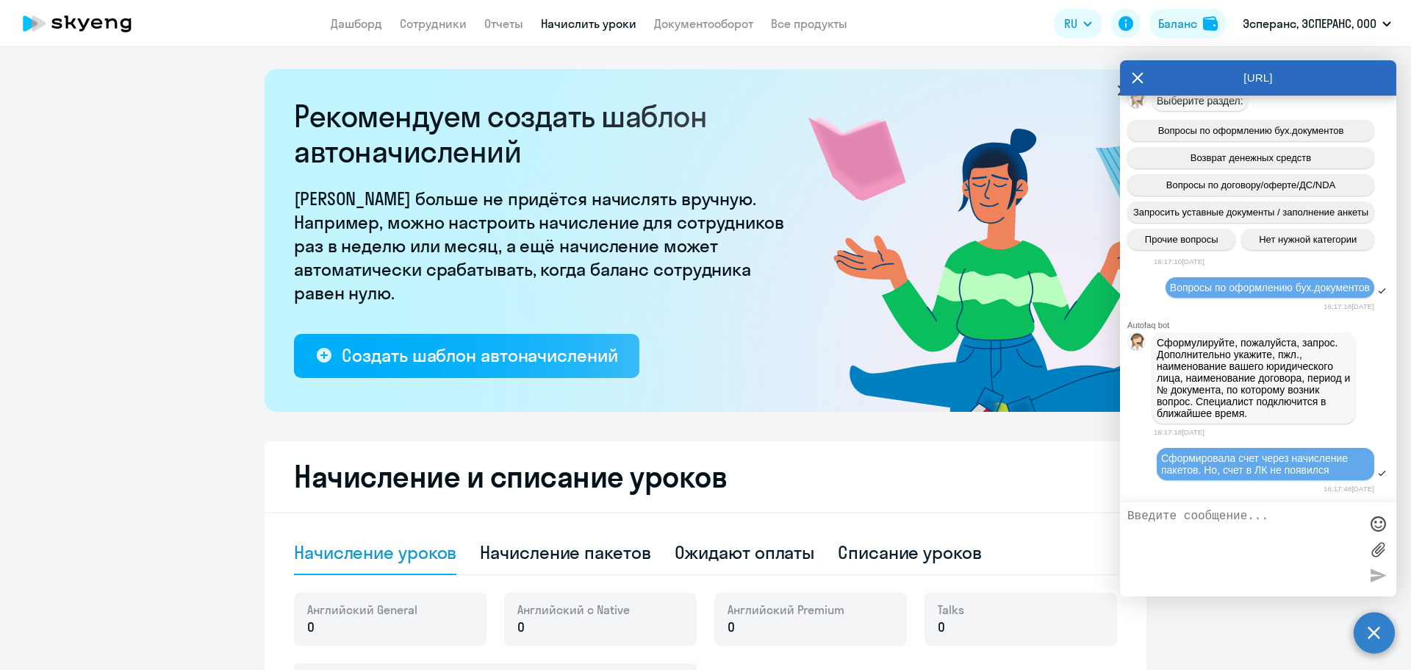
scroll to position [20283, 0]
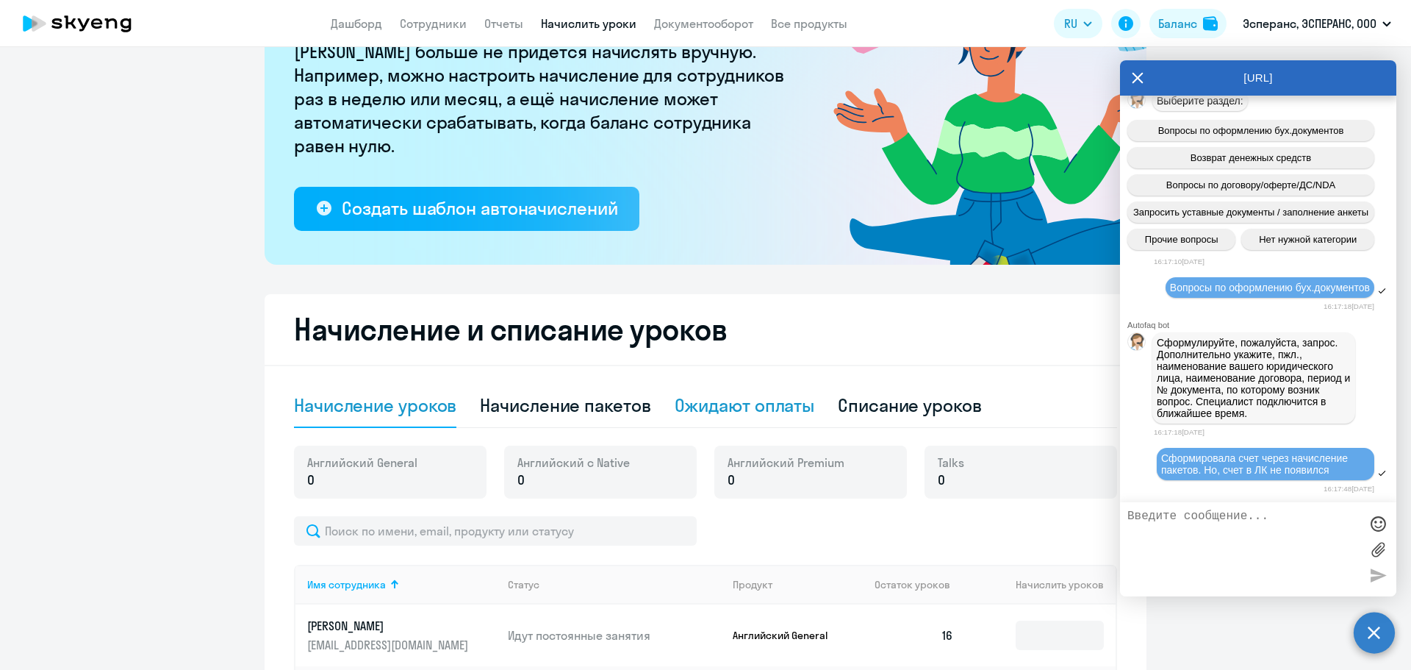
click at [789, 401] on div "Ожидают оплаты" at bounding box center [745, 405] width 140 height 24
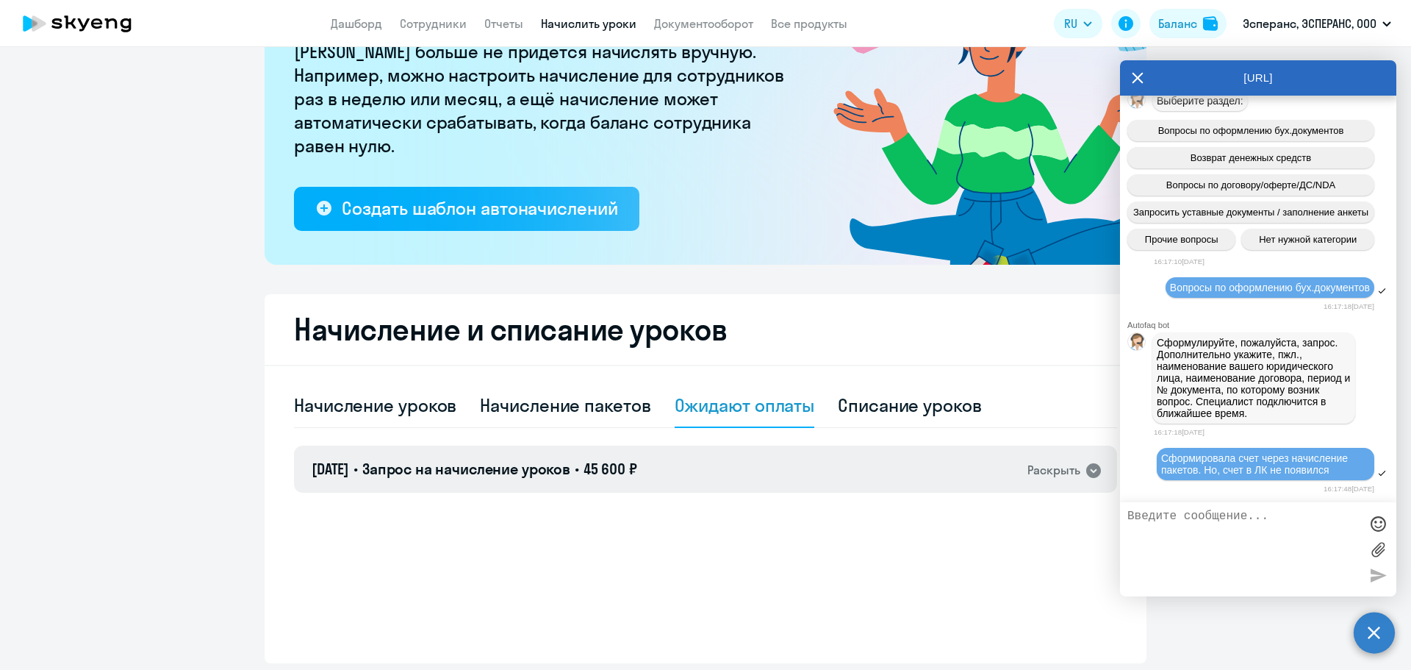
click at [625, 471] on span "45 600 ₽" at bounding box center [611, 468] width 54 height 18
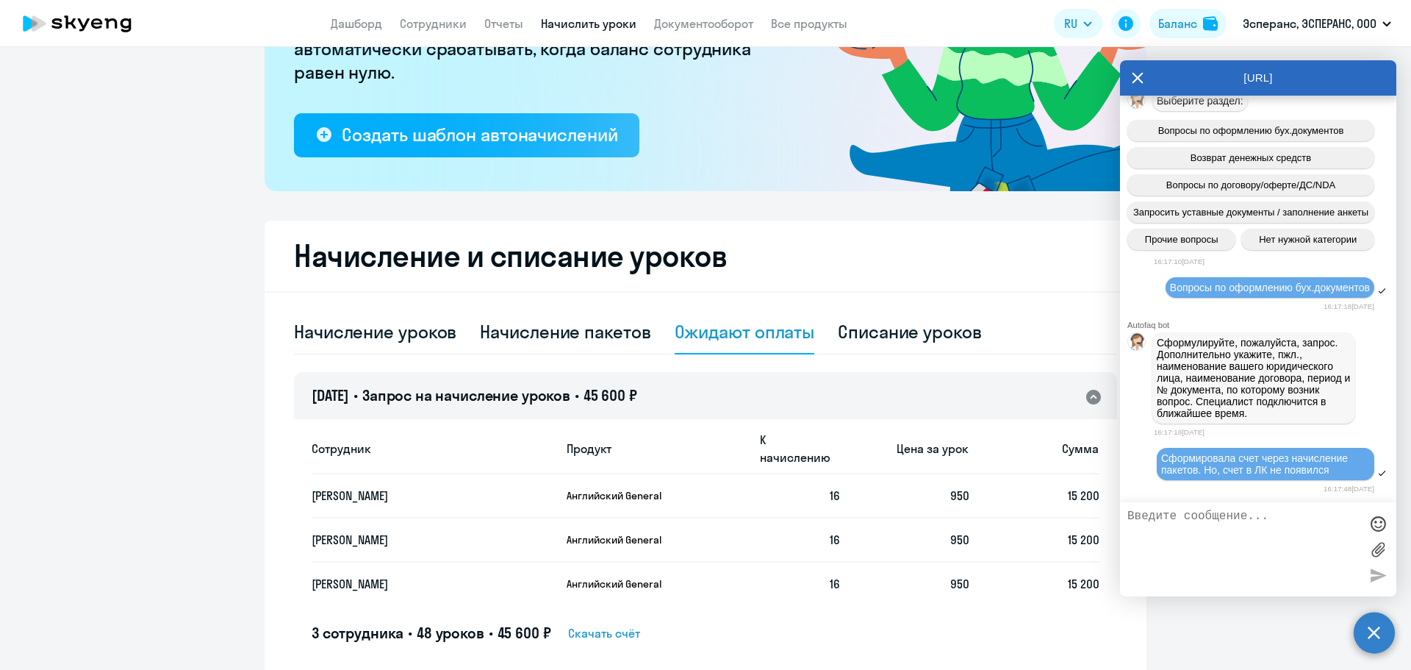
scroll to position [275, 0]
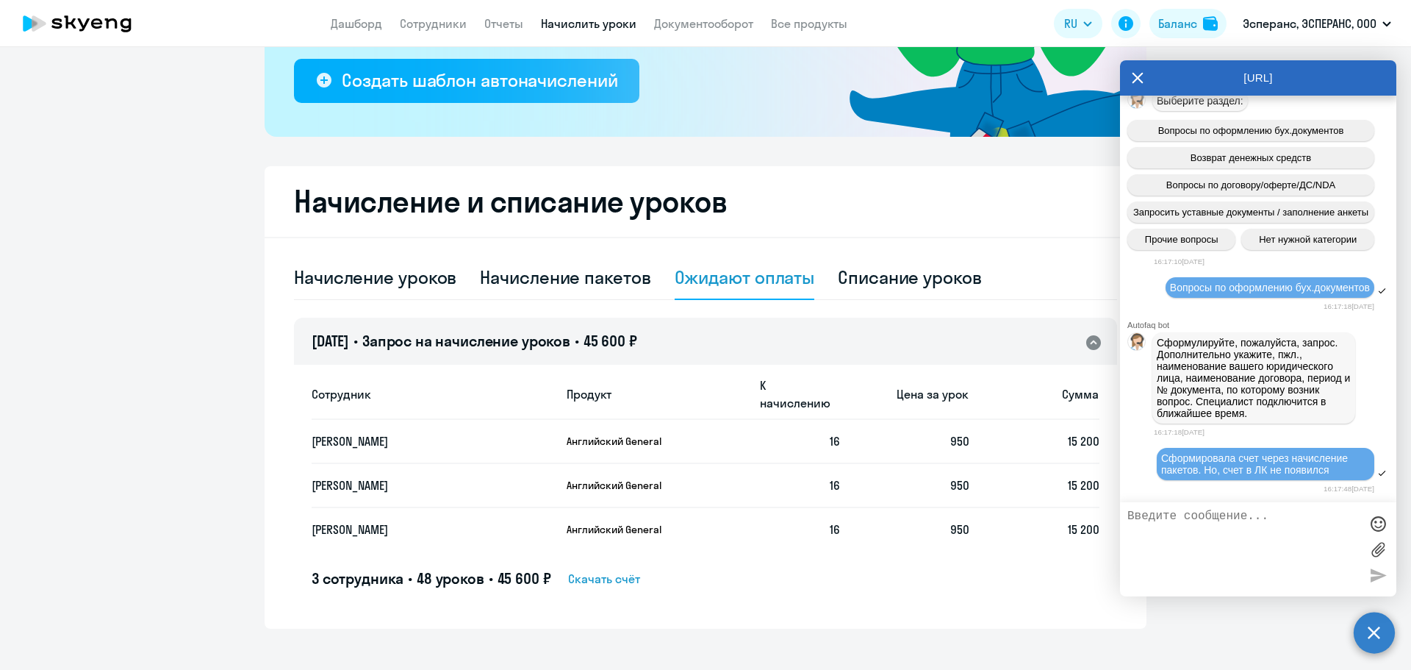
click at [1128, 82] on div "[URL]" at bounding box center [1258, 77] width 276 height 35
click at [1136, 75] on icon at bounding box center [1138, 78] width 11 height 11
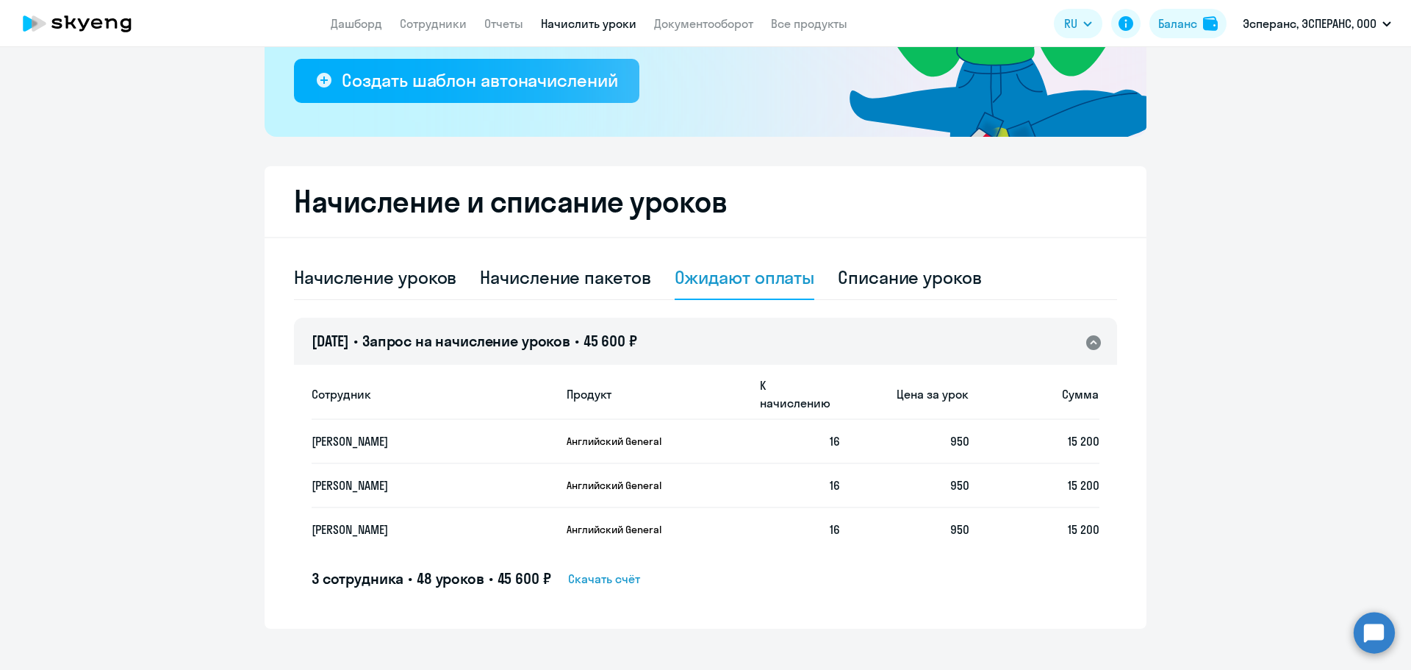
click at [606, 570] on span "Скачать счёт" at bounding box center [604, 579] width 72 height 18
click at [1088, 341] on icon at bounding box center [1094, 343] width 18 height 18
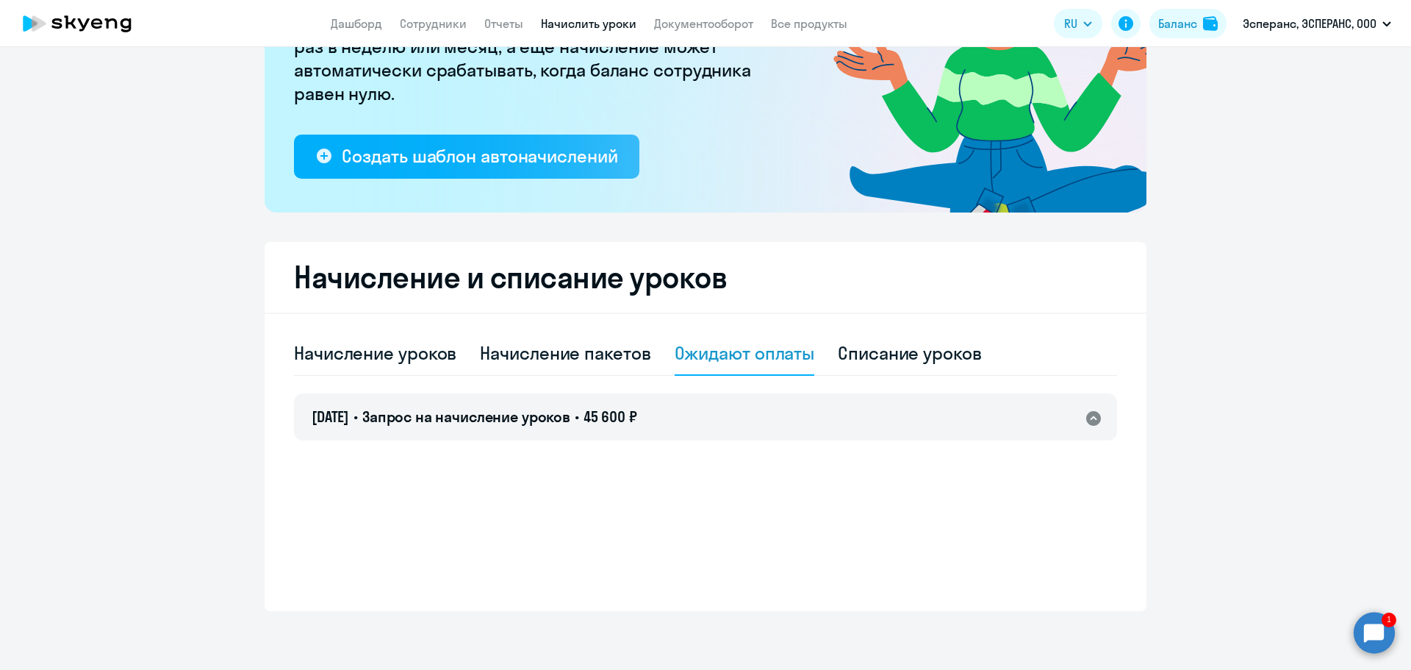
scroll to position [199, 0]
click at [1034, 420] on div "Раскрыть" at bounding box center [1053, 418] width 53 height 18
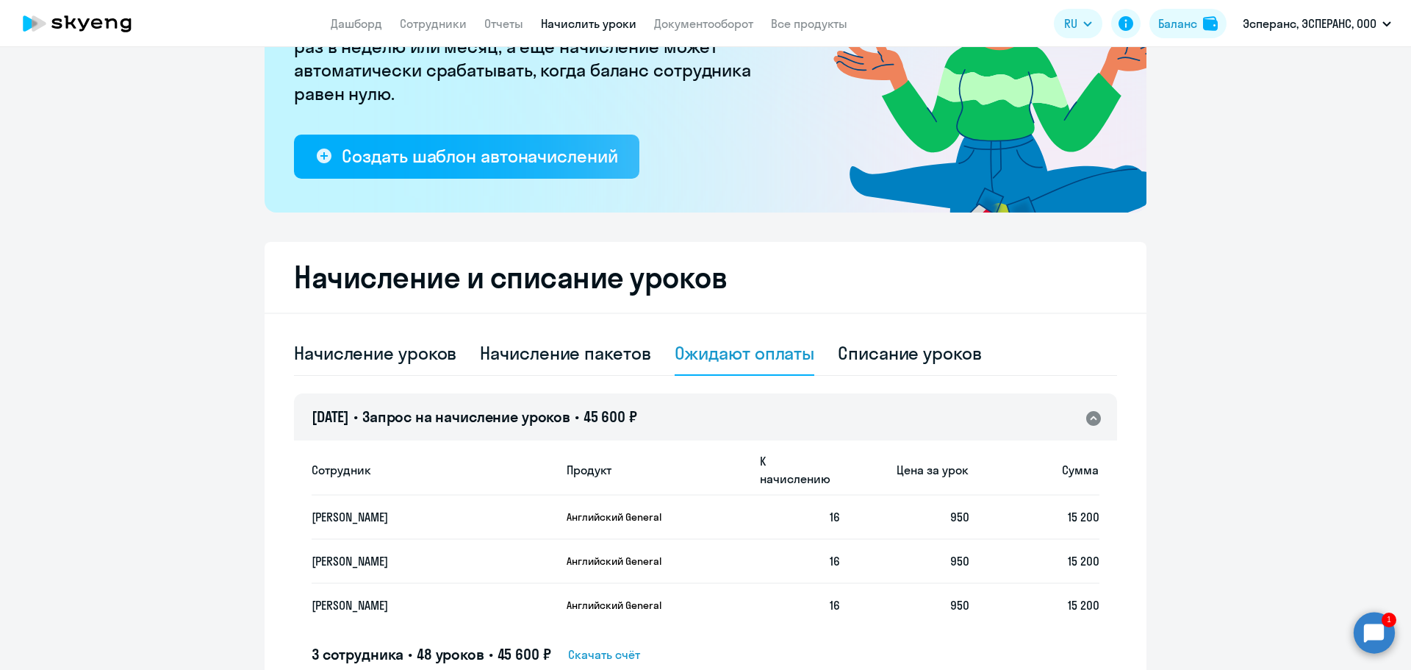
scroll to position [275, 0]
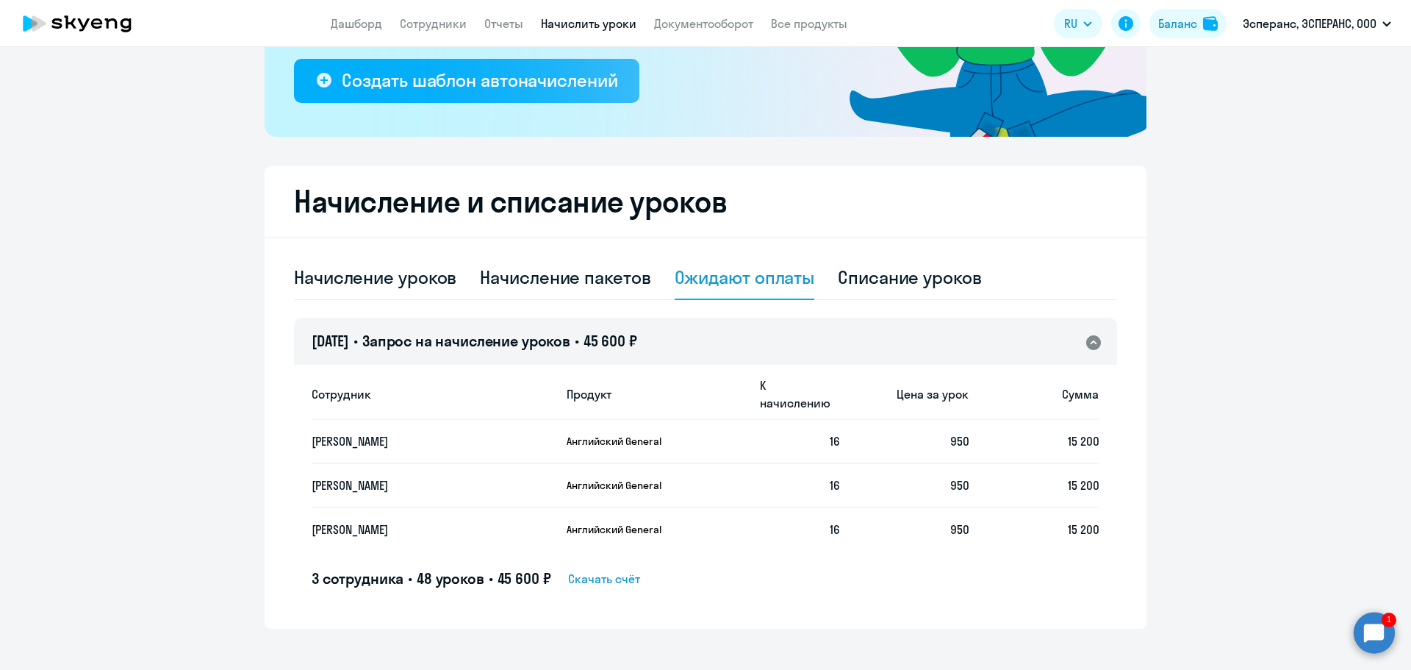
click at [613, 570] on span "Скачать счёт" at bounding box center [604, 579] width 72 height 18
